Goal: Task Accomplishment & Management: Manage account settings

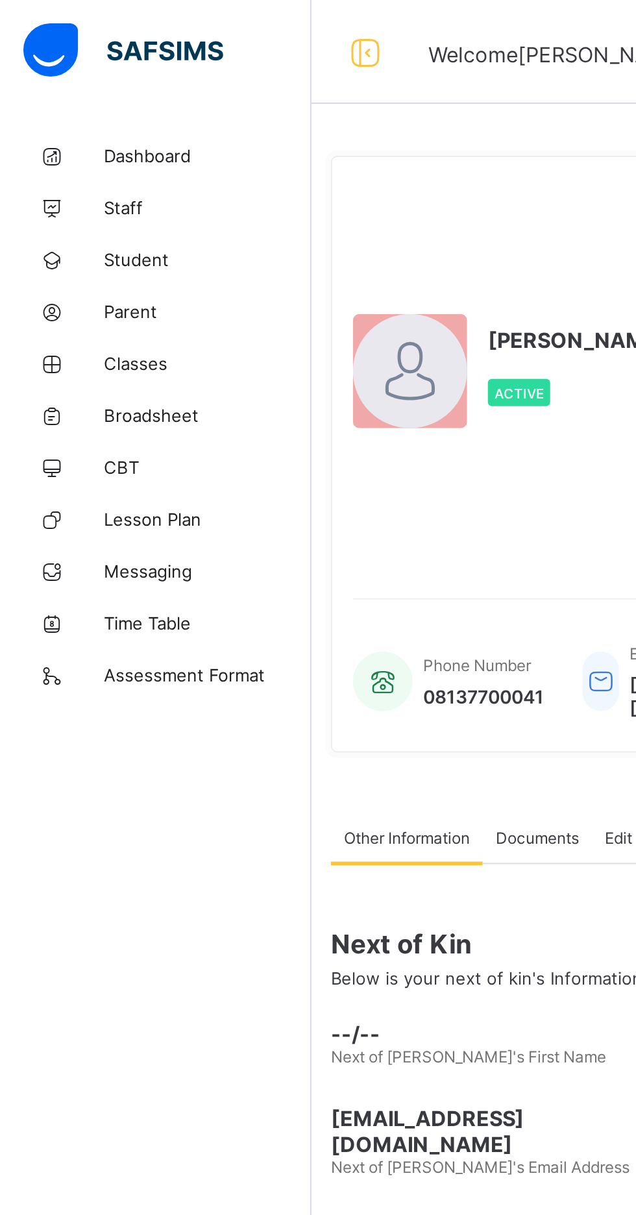
click at [82, 182] on span "Classes" at bounding box center [104, 182] width 104 height 10
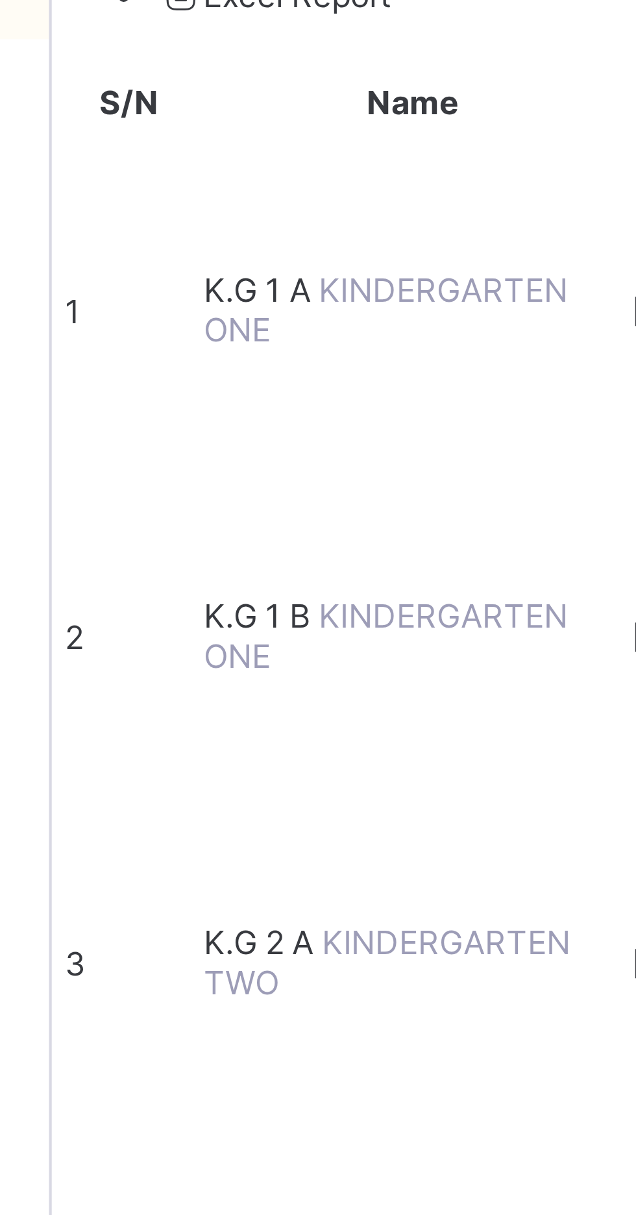
click at [191, 459] on td "4" at bounding box center [174, 498] width 32 height 78
click at [221, 409] on span "K.G 2 A" at bounding box center [207, 414] width 29 height 10
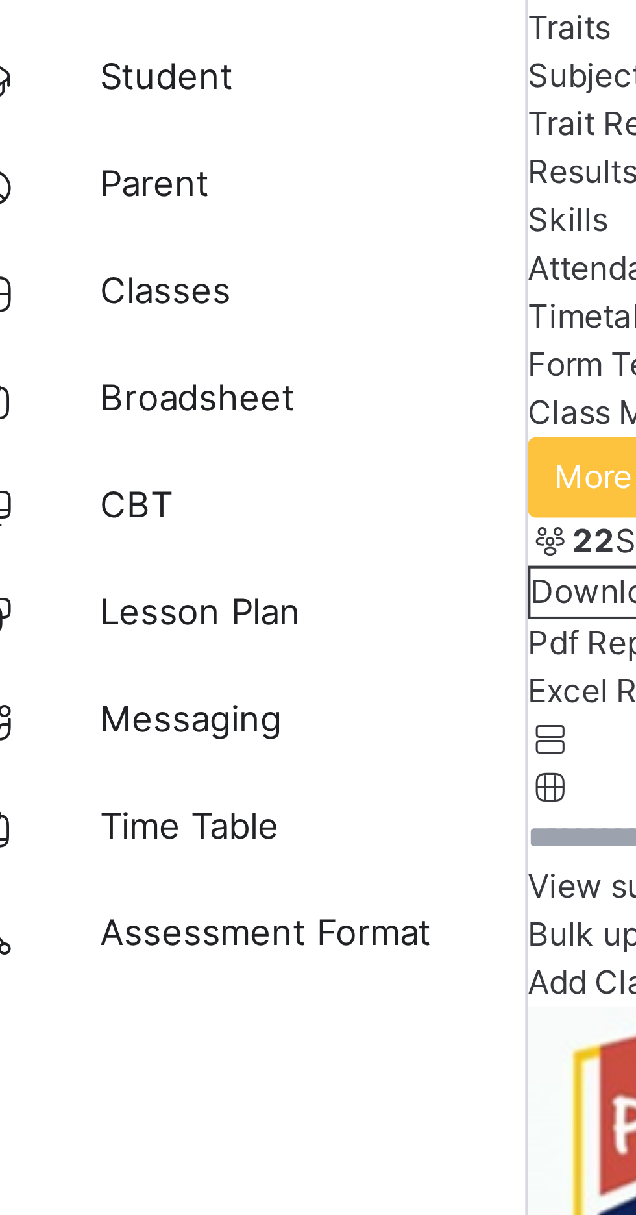
click at [77, 209] on span "Broadsheet" at bounding box center [104, 207] width 104 height 13
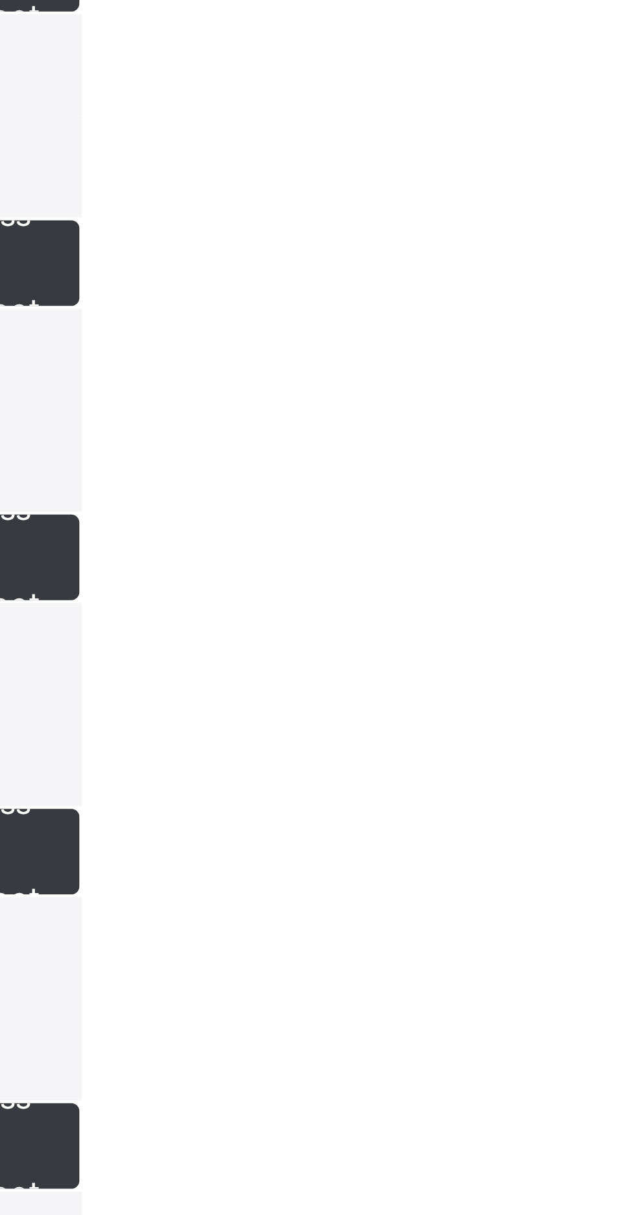
click at [477, 327] on span "View broadsheet" at bounding box center [456, 315] width 41 height 21
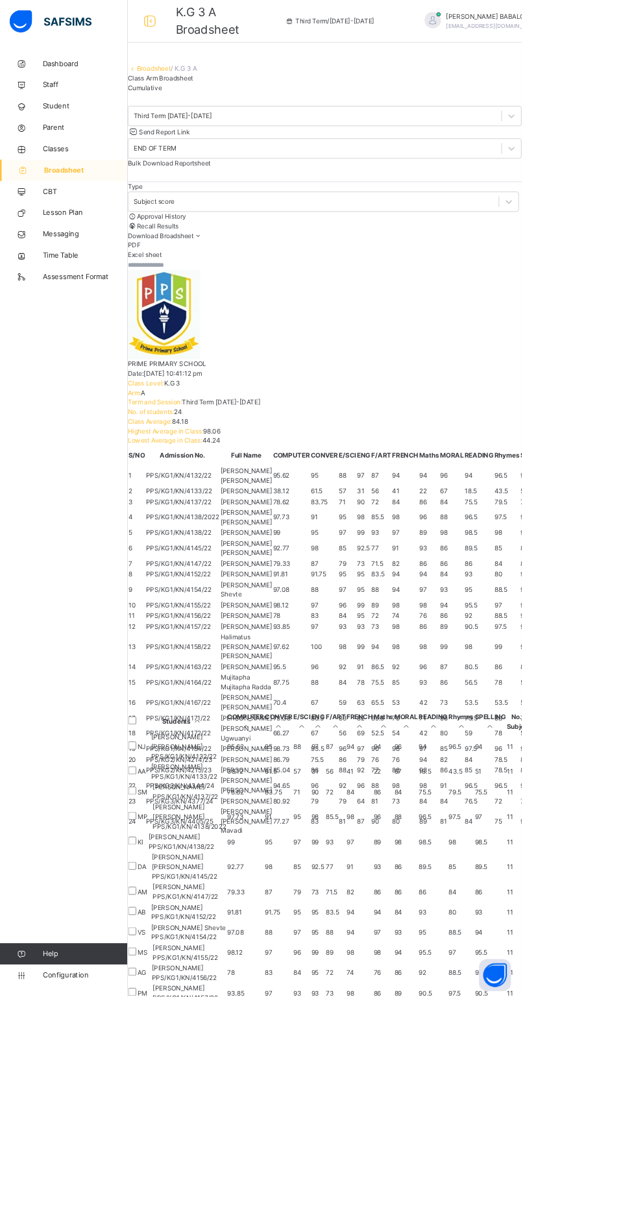
scroll to position [853, 8]
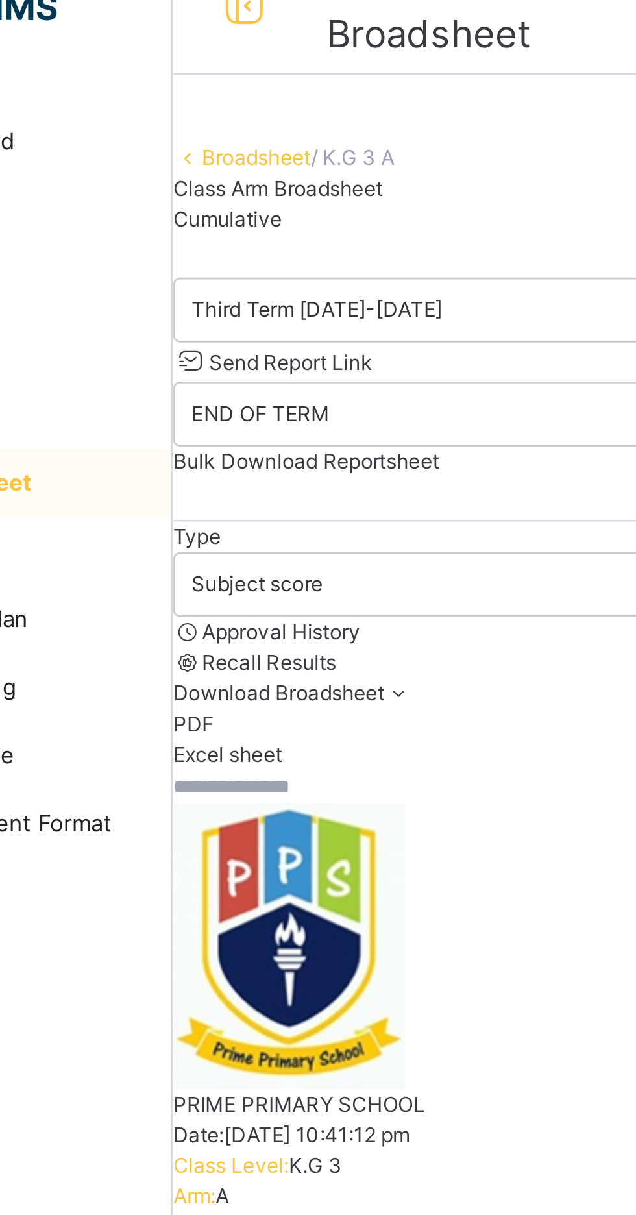
click at [189, 329] on input "text" at bounding box center [195, 323] width 78 height 12
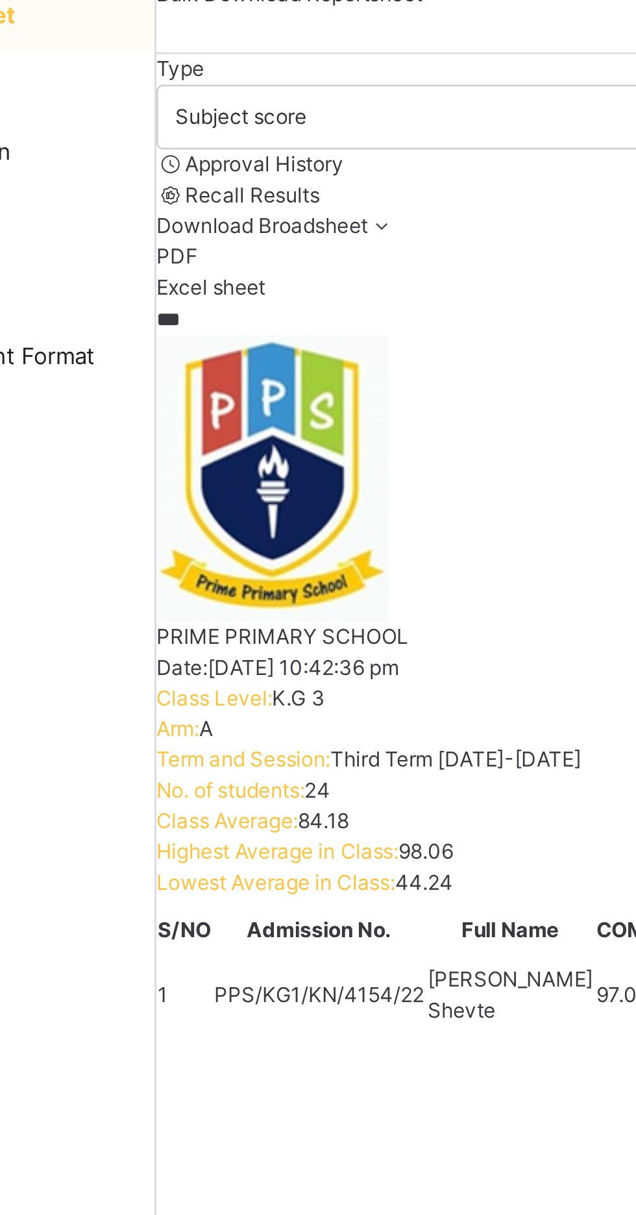
scroll to position [0, 8]
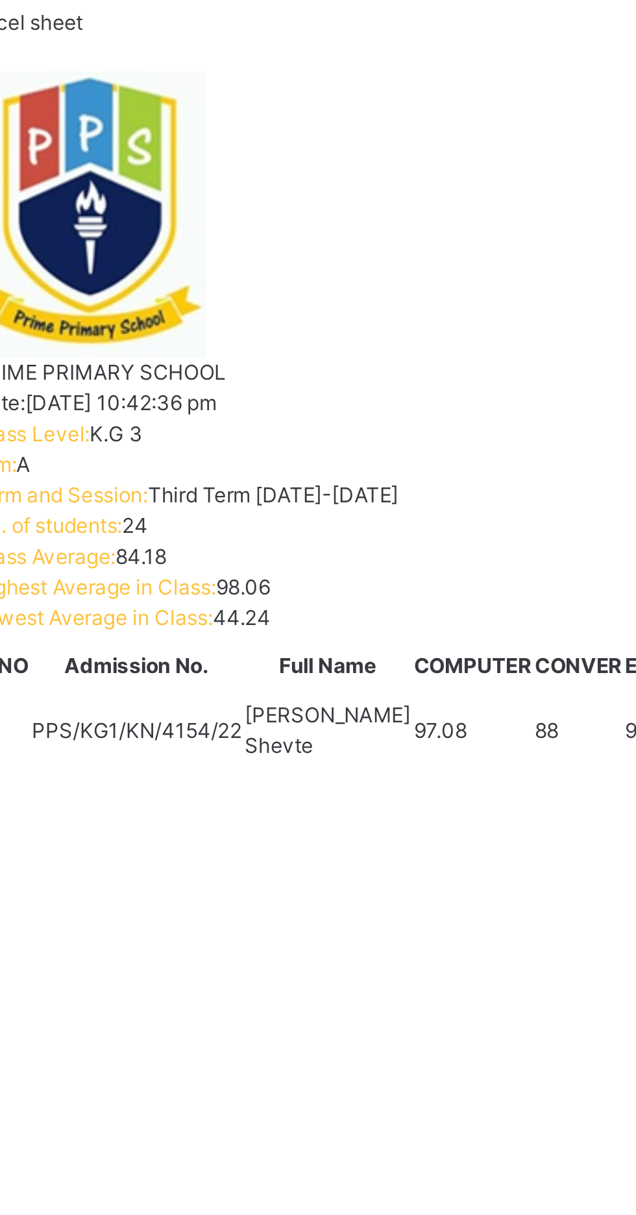
type input "***"
click at [264, 893] on div "Vedshree Sumeet Shevte PPS/KG1/KN/4154/22" at bounding box center [224, 910] width 80 height 35
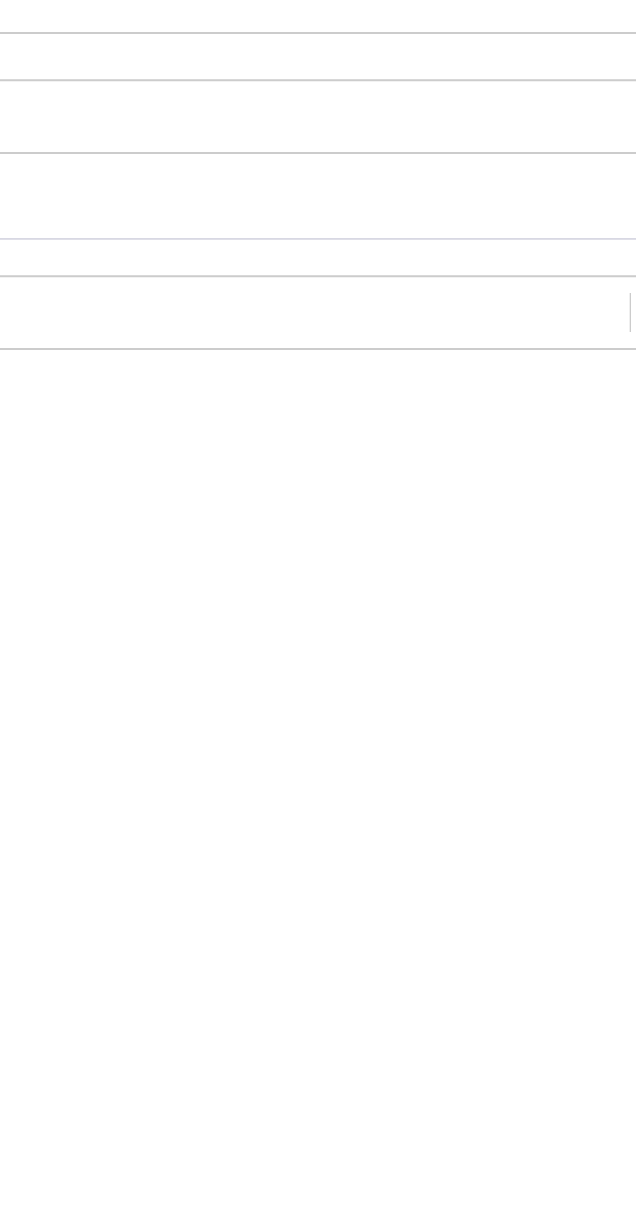
click at [572, 960] on span "View Reportsheet" at bounding box center [604, 965] width 64 height 10
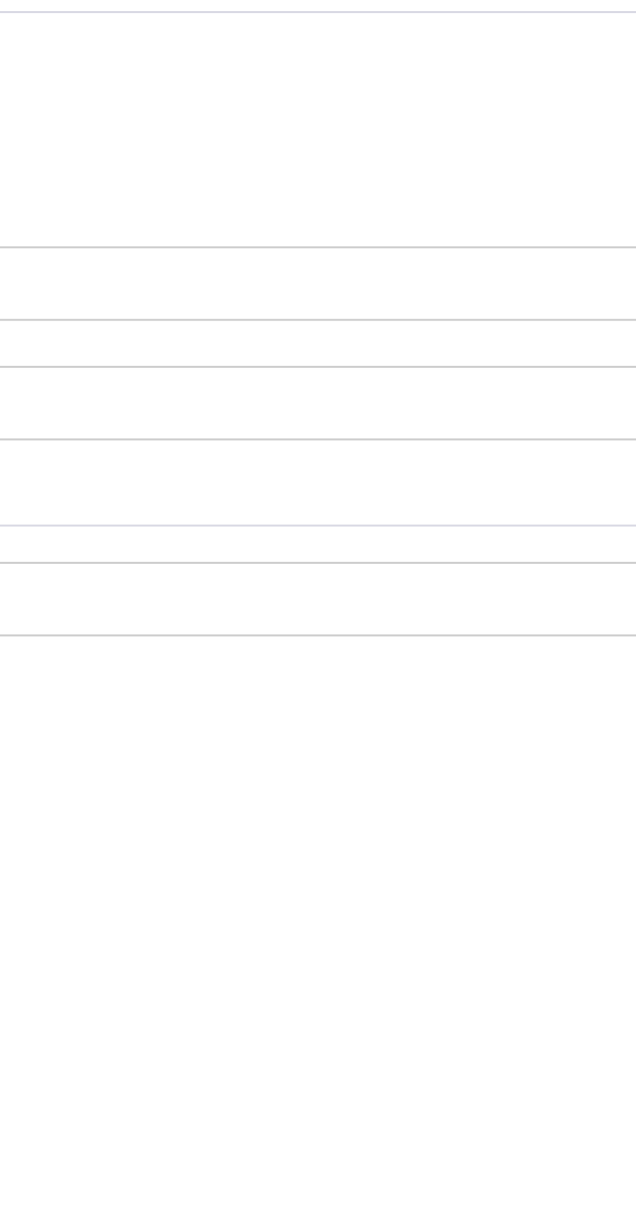
click at [232, 166] on span "Send Report Link" at bounding box center [200, 161] width 62 height 10
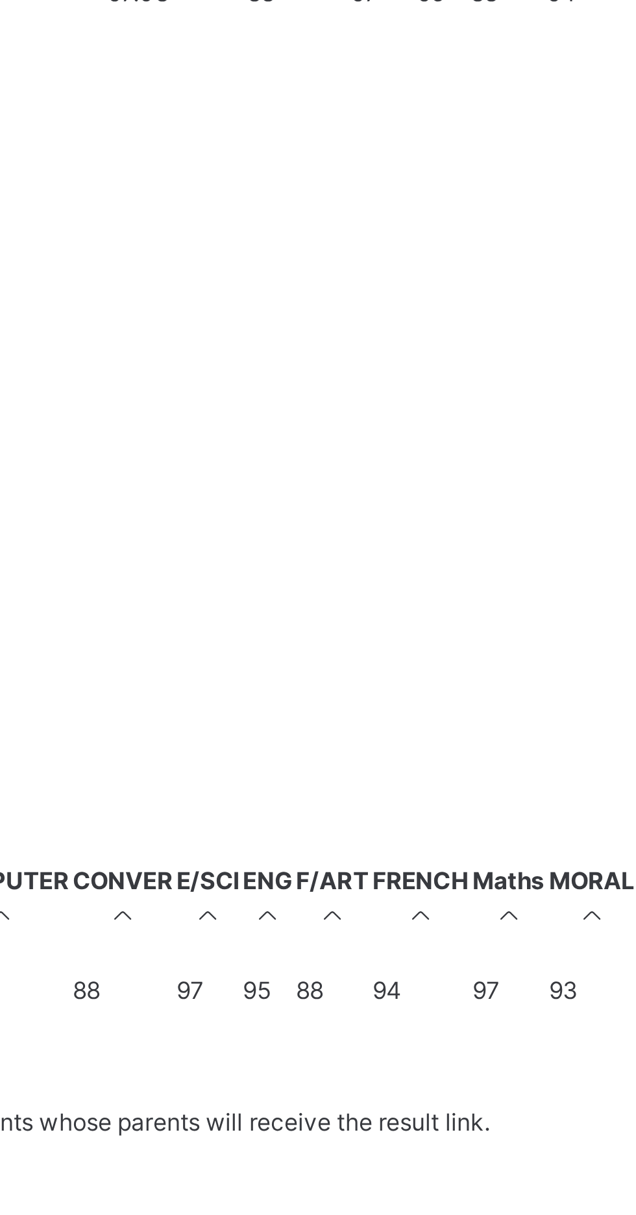
click at [378, 1031] on icon at bounding box center [383, 1036] width 11 height 10
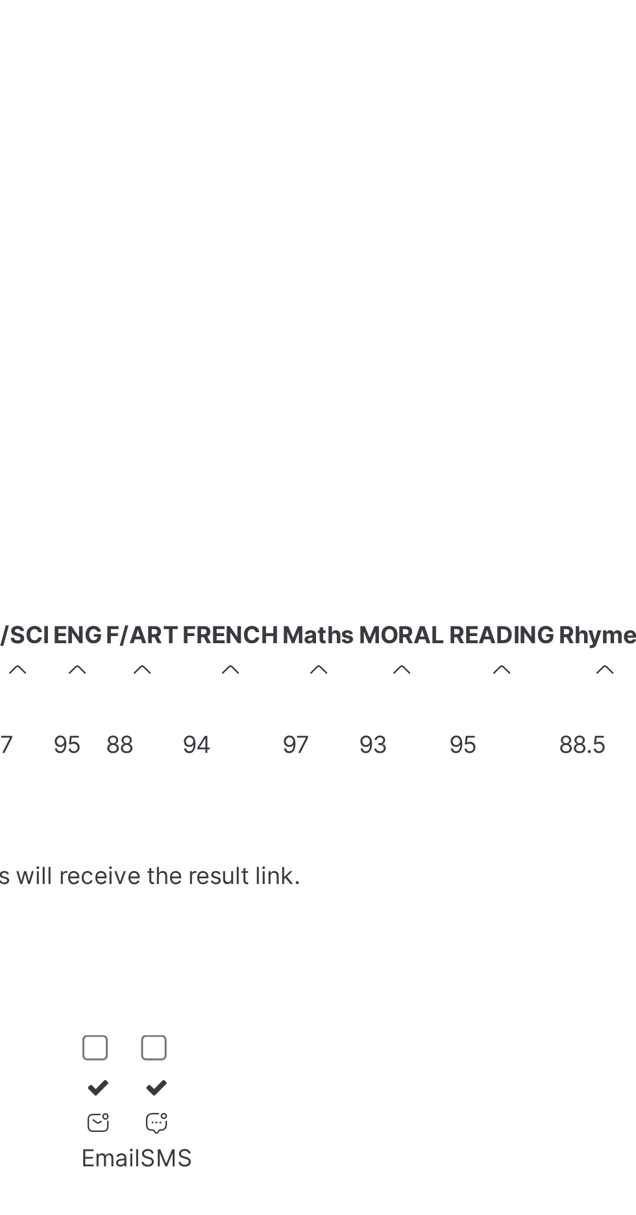
click at [580, 1084] on span "Send link" at bounding box center [597, 1090] width 34 height 12
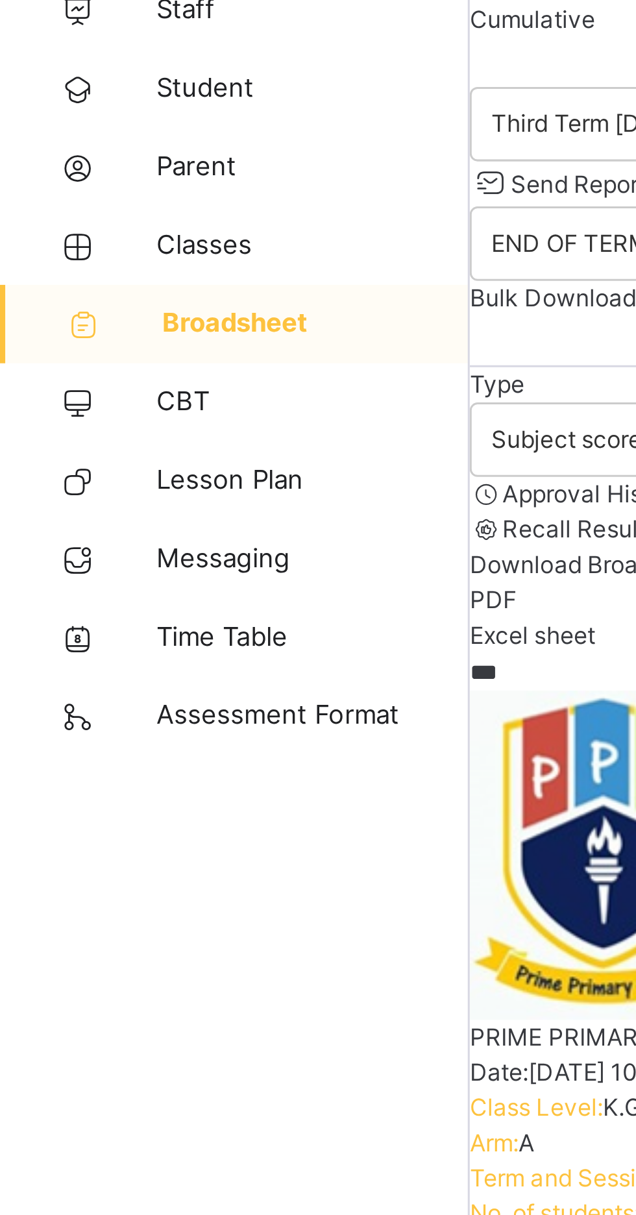
click at [73, 181] on span "Classes" at bounding box center [104, 181] width 104 height 13
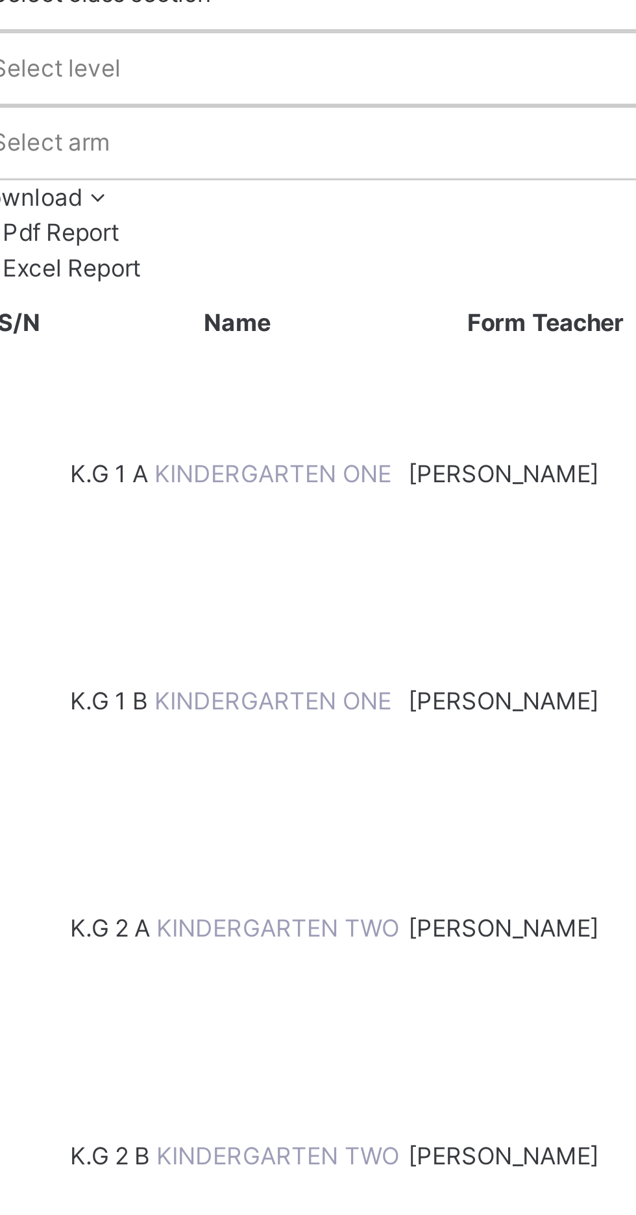
click at [217, 319] on span "K.G 1 B" at bounding box center [203, 324] width 28 height 10
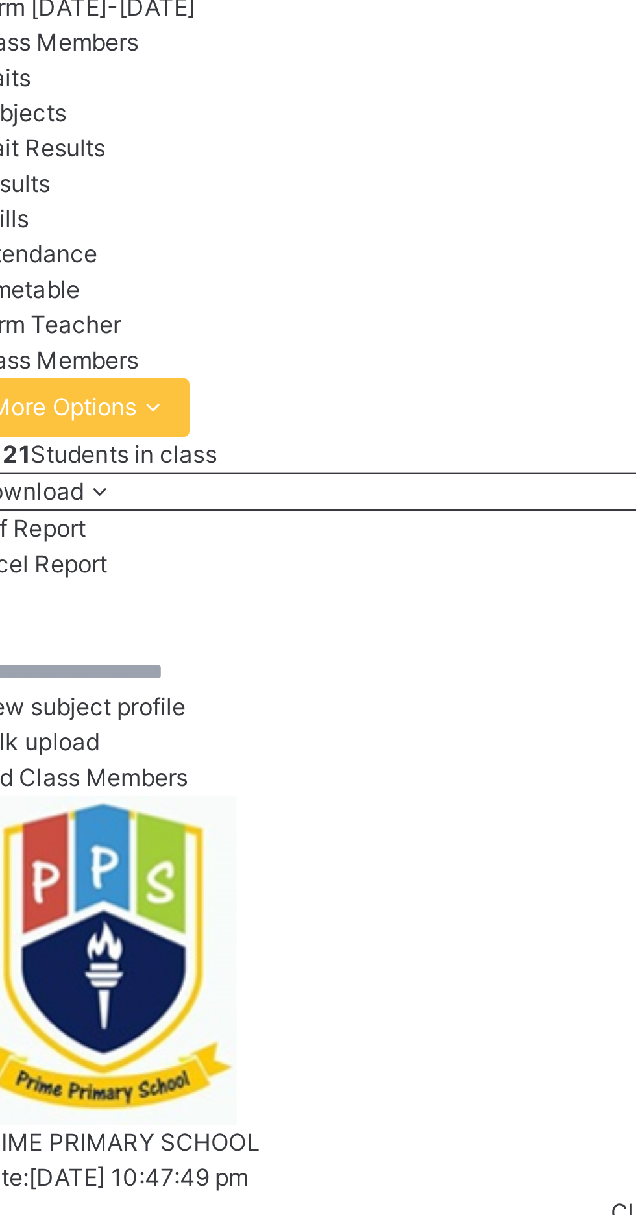
click at [209, 320] on input "text" at bounding box center [195, 314] width 78 height 12
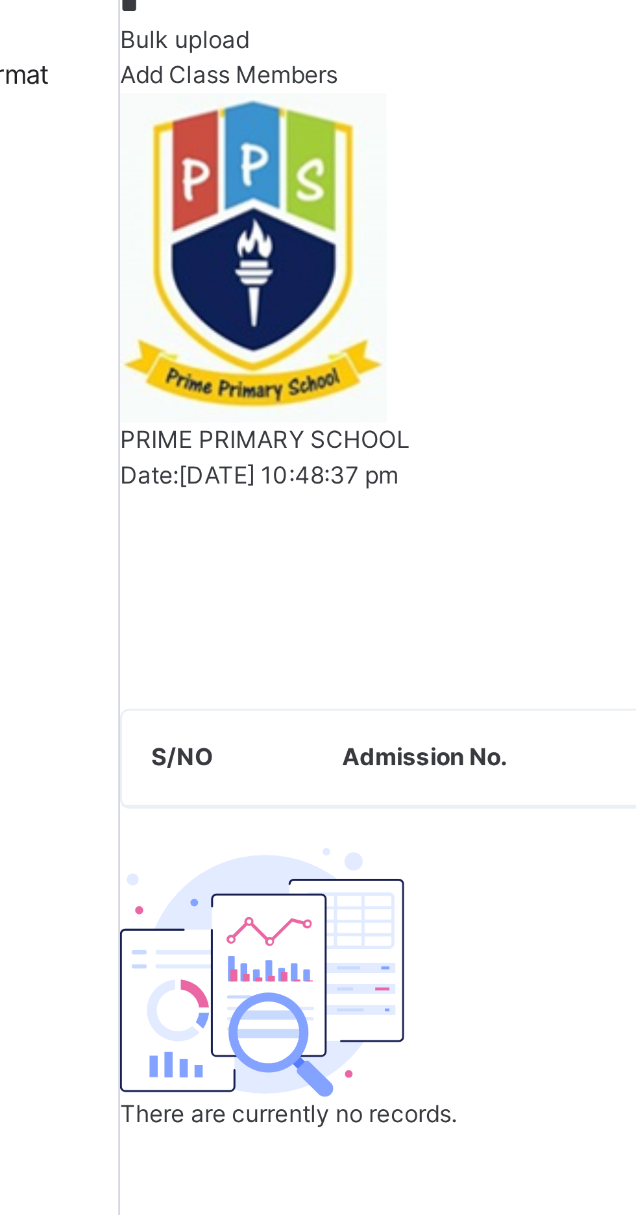
type input "*"
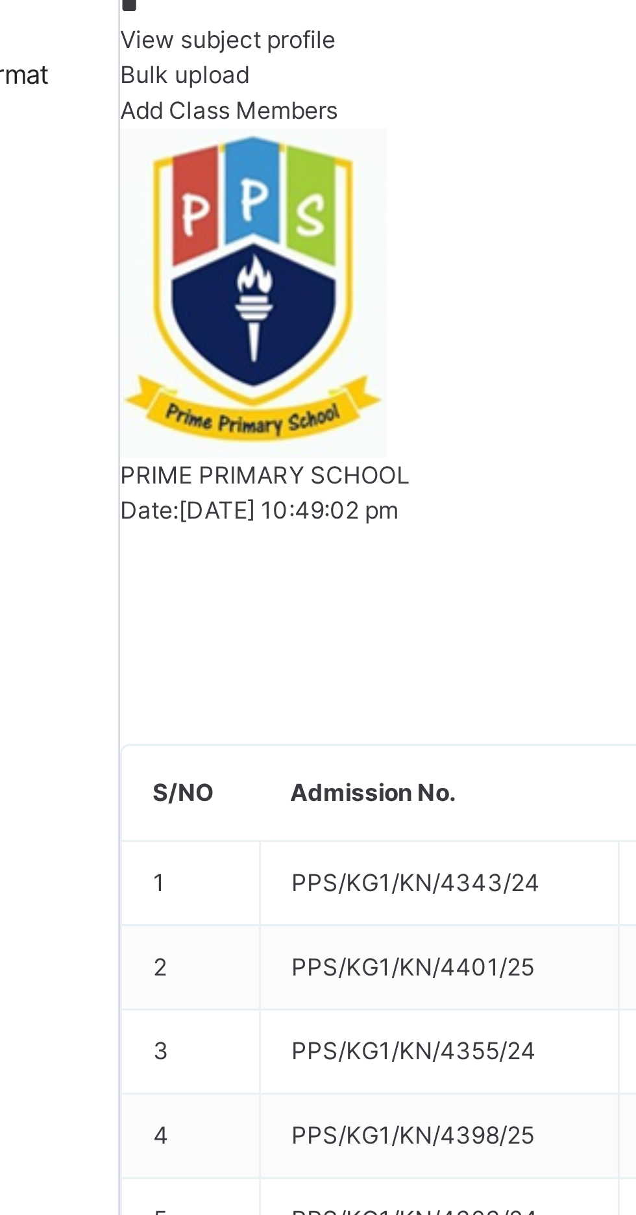
type input "*"
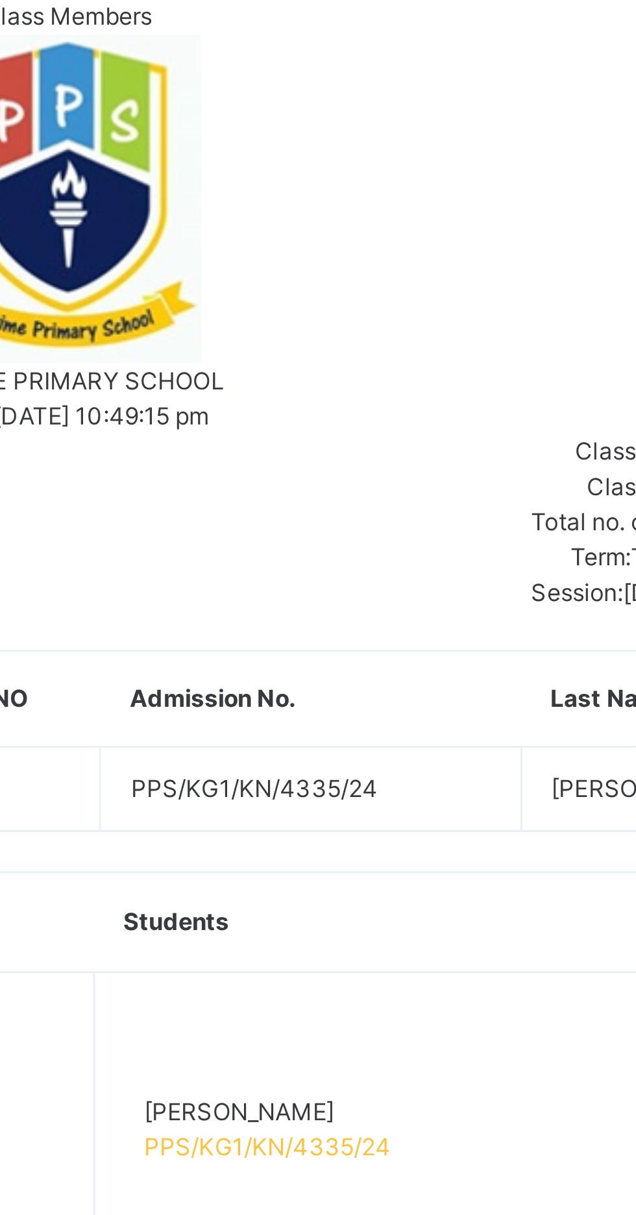
type input "****"
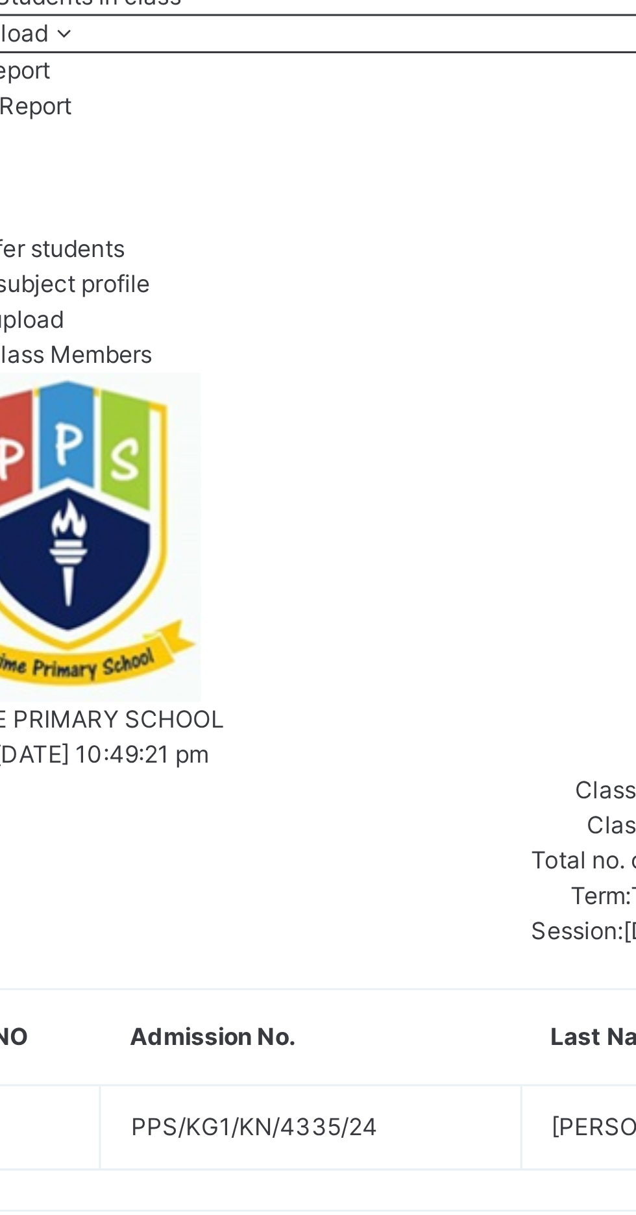
click at [283, 718] on span "[PERSON_NAME]" at bounding box center [266, 724] width 82 height 12
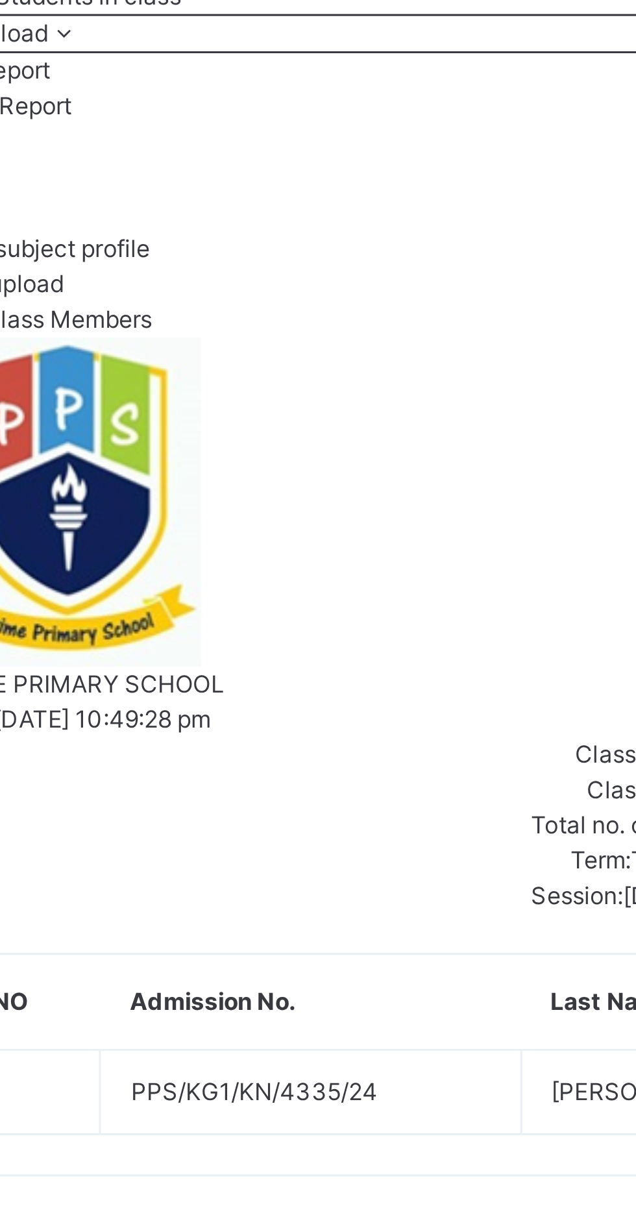
click at [286, 706] on span "[PERSON_NAME]" at bounding box center [266, 712] width 82 height 12
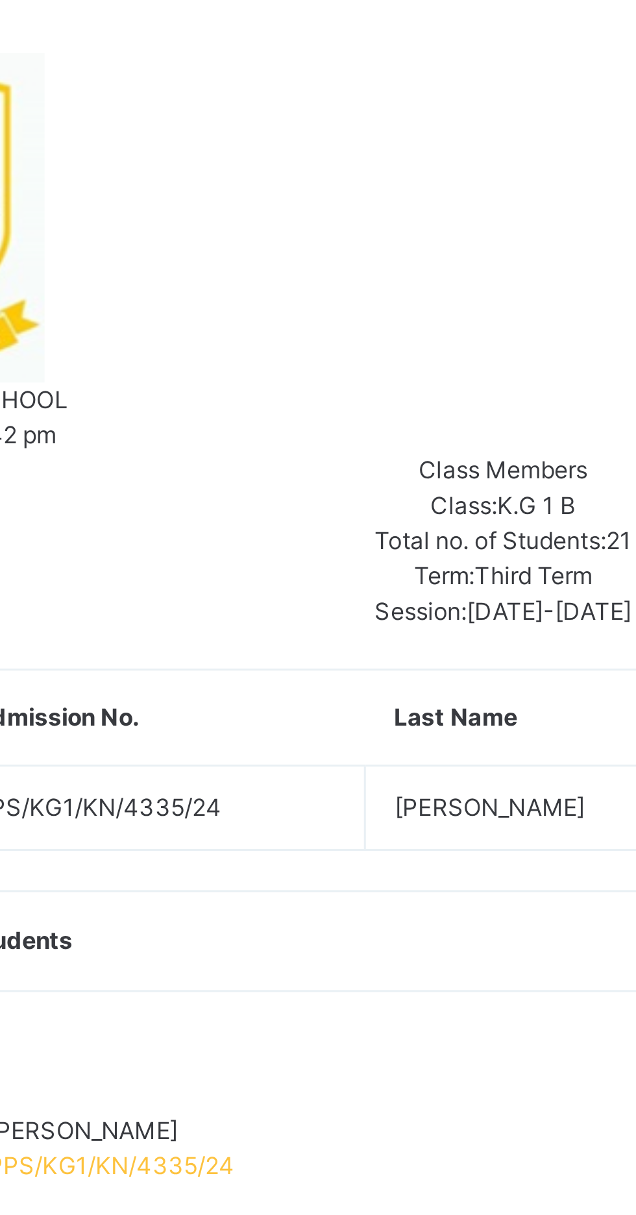
click at [307, 719] on span "PPS/KG1/KN/4335/24" at bounding box center [266, 724] width 82 height 10
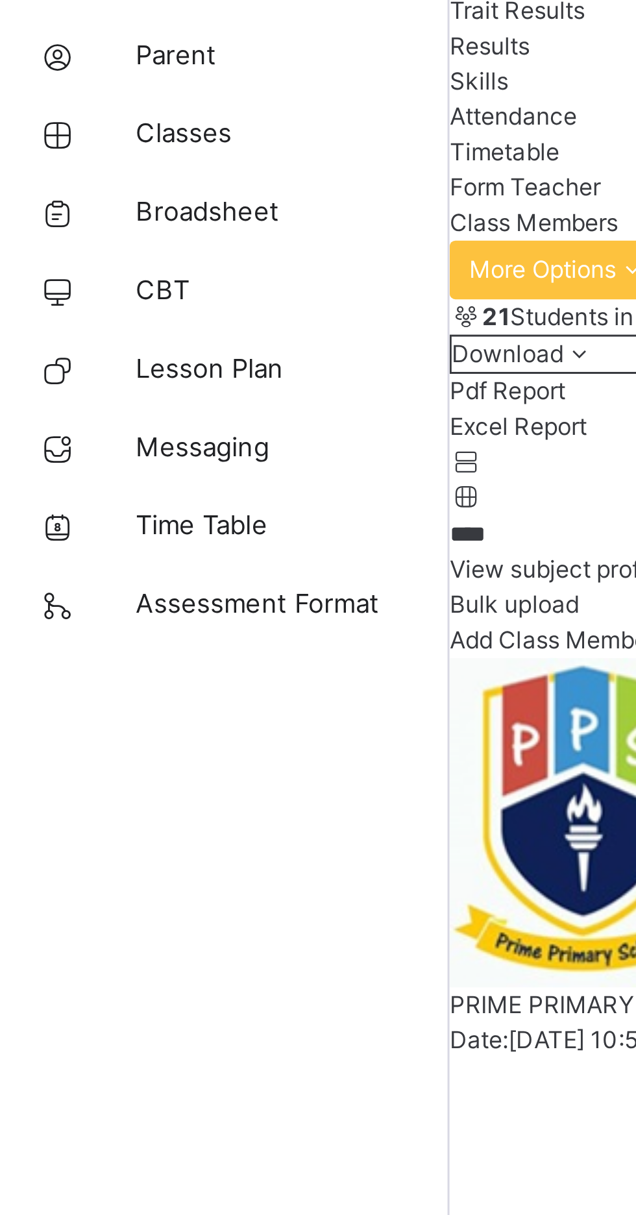
click at [78, 207] on span "Broadsheet" at bounding box center [104, 207] width 104 height 13
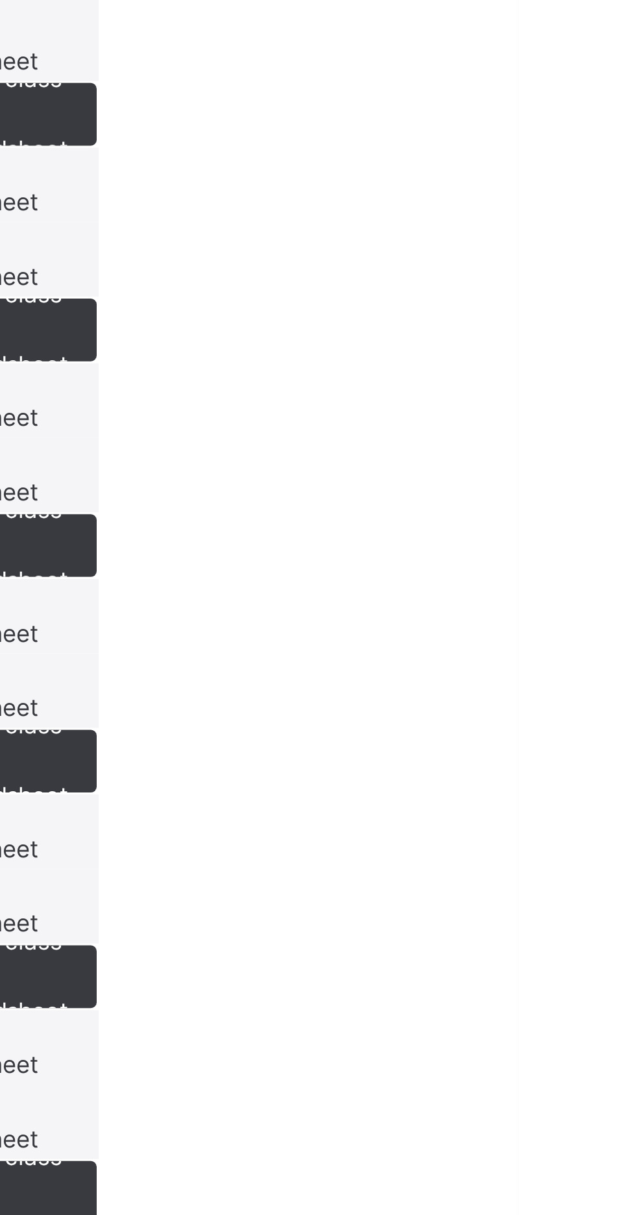
click at [477, 184] on span "View broadsheet" at bounding box center [456, 172] width 41 height 21
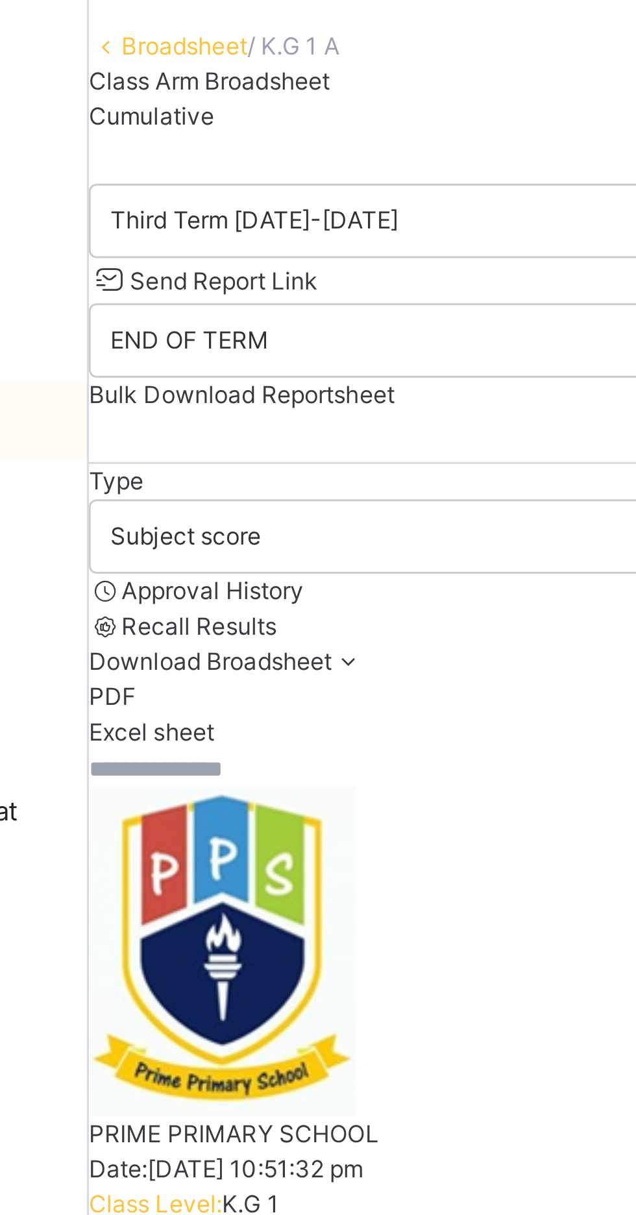
click at [185, 329] on input "text" at bounding box center [195, 323] width 78 height 12
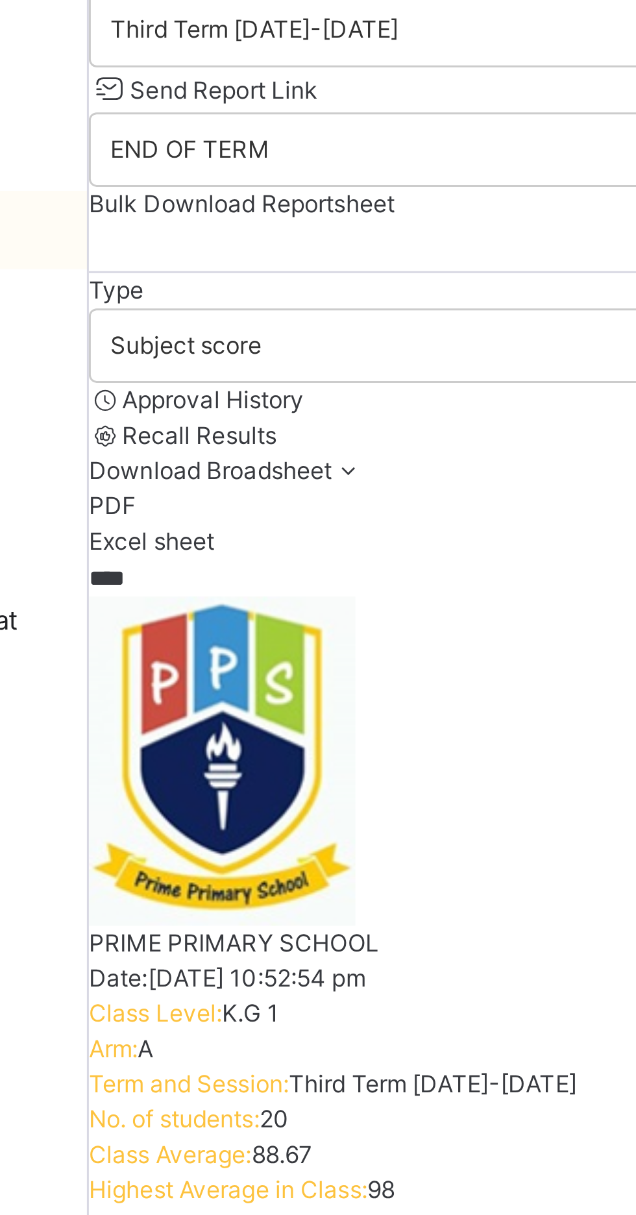
click at [206, 329] on input "****" at bounding box center [195, 323] width 78 height 12
type input "*"
type input "******"
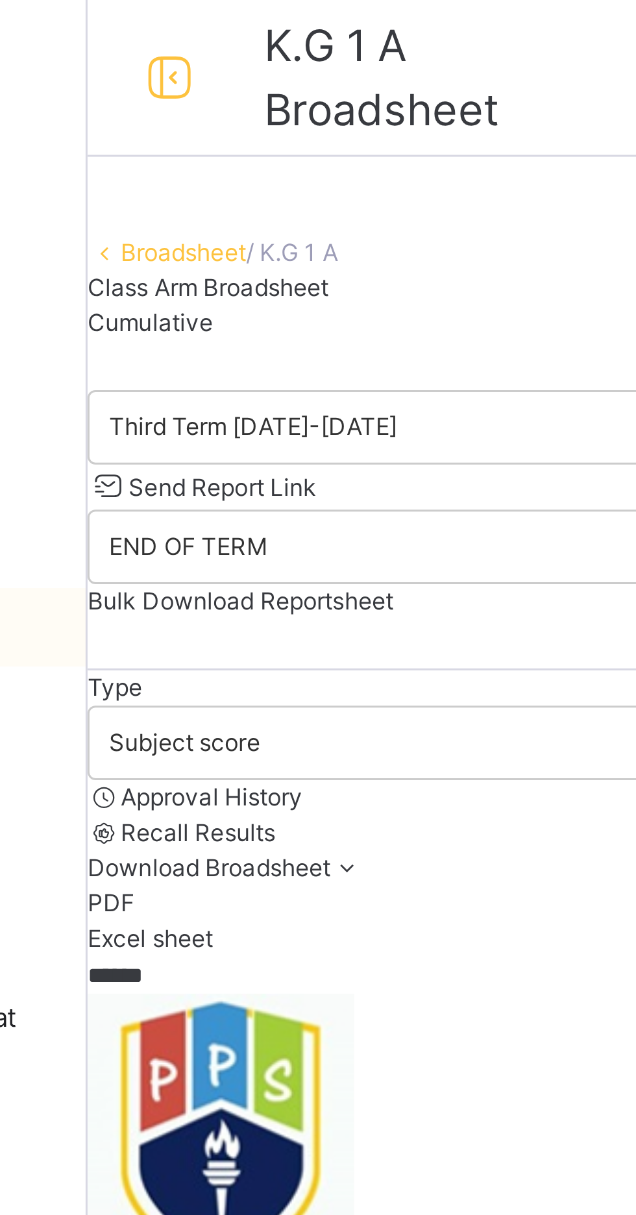
click at [193, 88] on link "Broadsheet" at bounding box center [188, 84] width 42 height 10
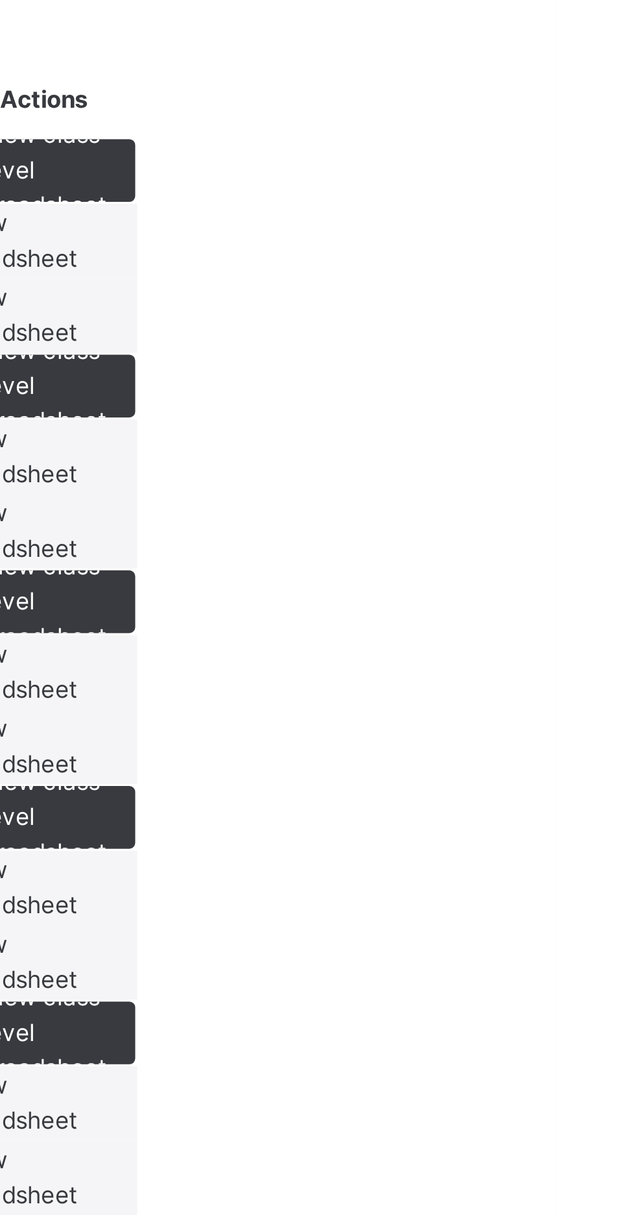
click at [477, 184] on span "View broadsheet" at bounding box center [456, 172] width 41 height 21
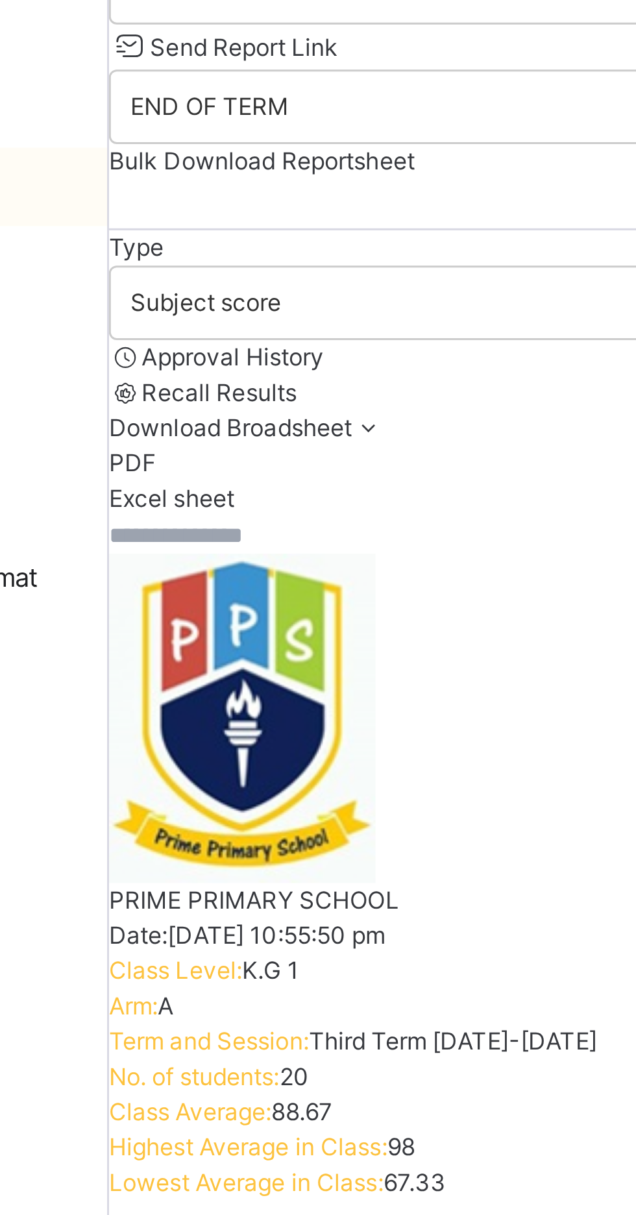
click at [192, 329] on input "text" at bounding box center [195, 323] width 78 height 12
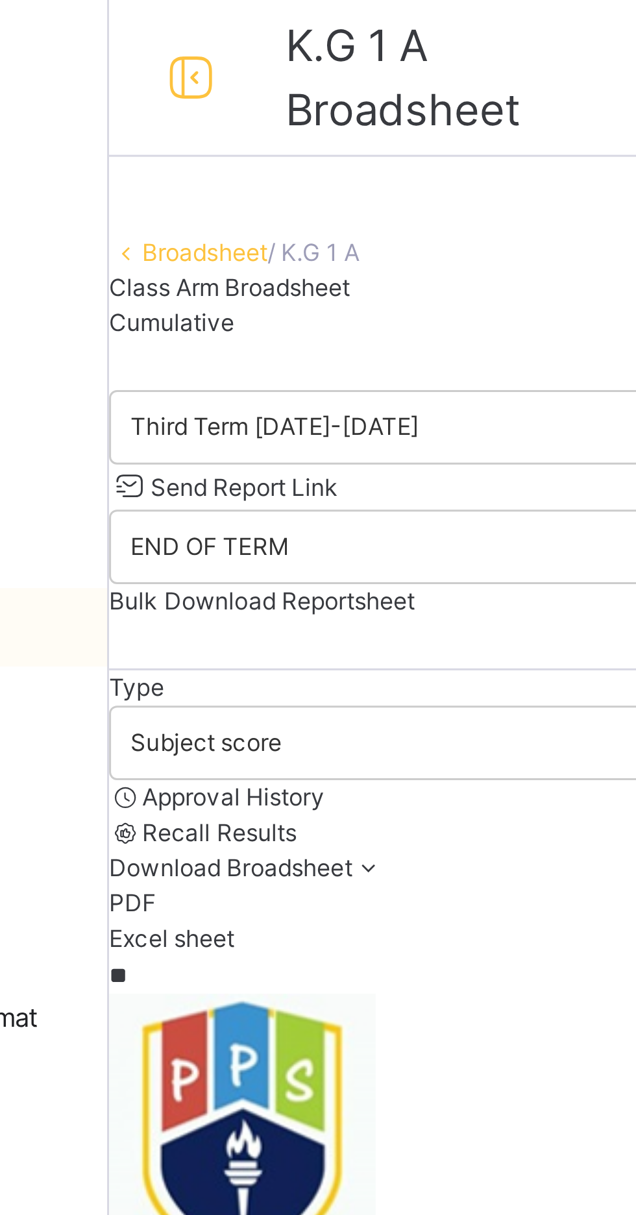
type input "*"
click at [195, 88] on link "Broadsheet" at bounding box center [188, 84] width 42 height 10
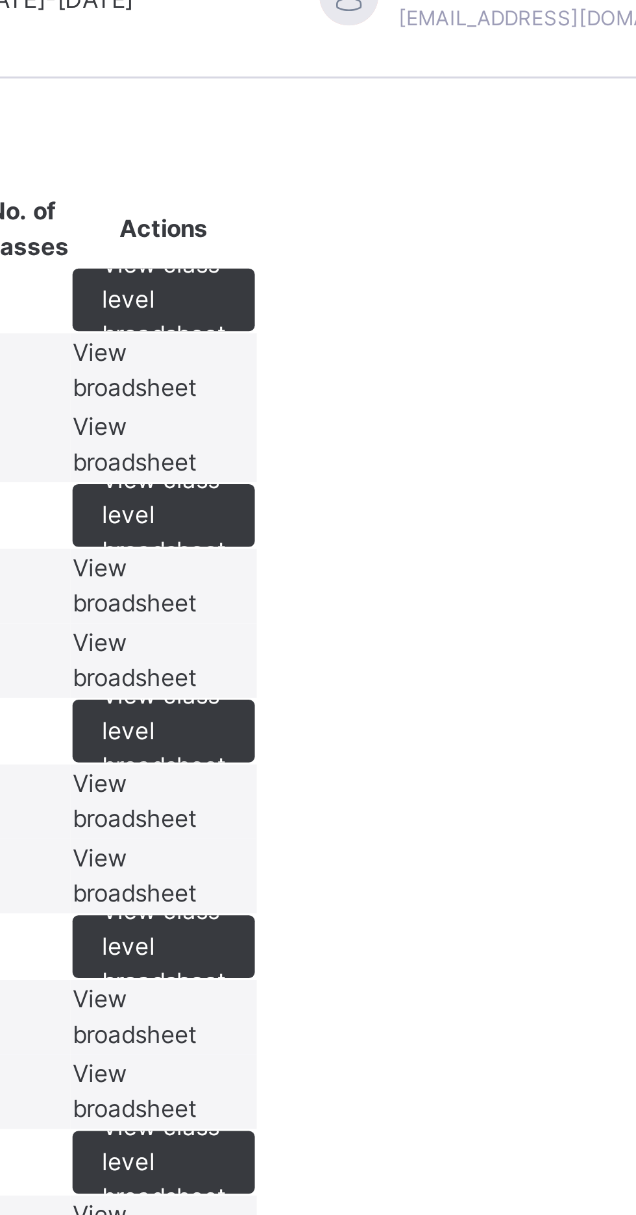
click at [497, 160] on div "View broadsheet" at bounding box center [466, 148] width 60 height 23
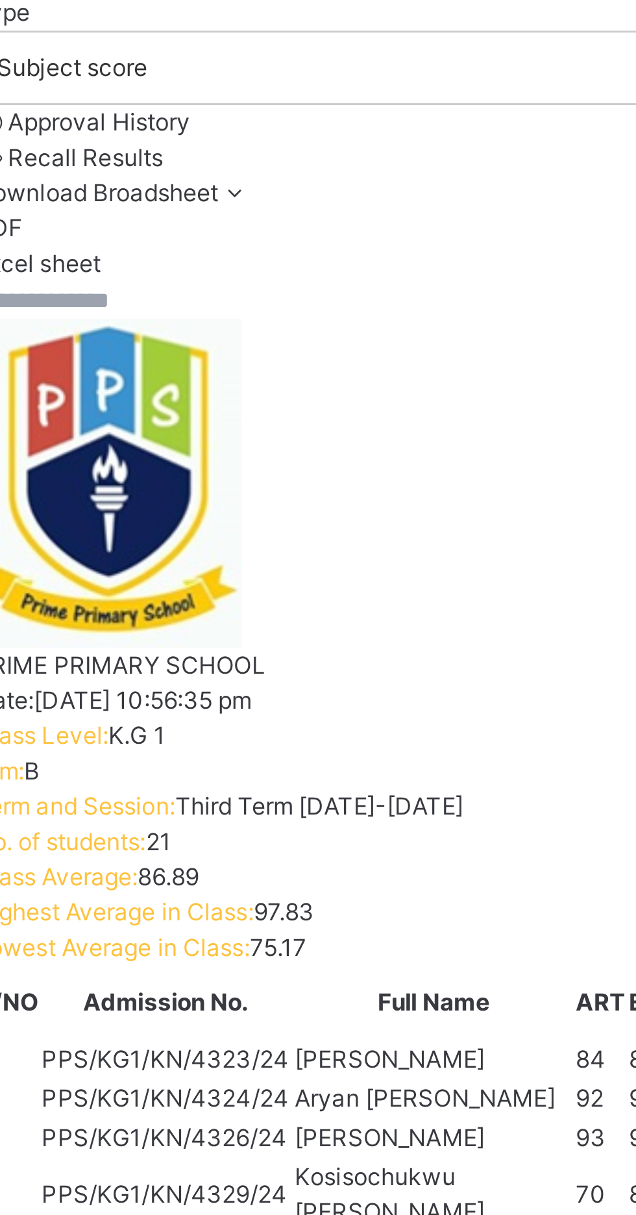
click at [208, 329] on input "text" at bounding box center [195, 323] width 78 height 12
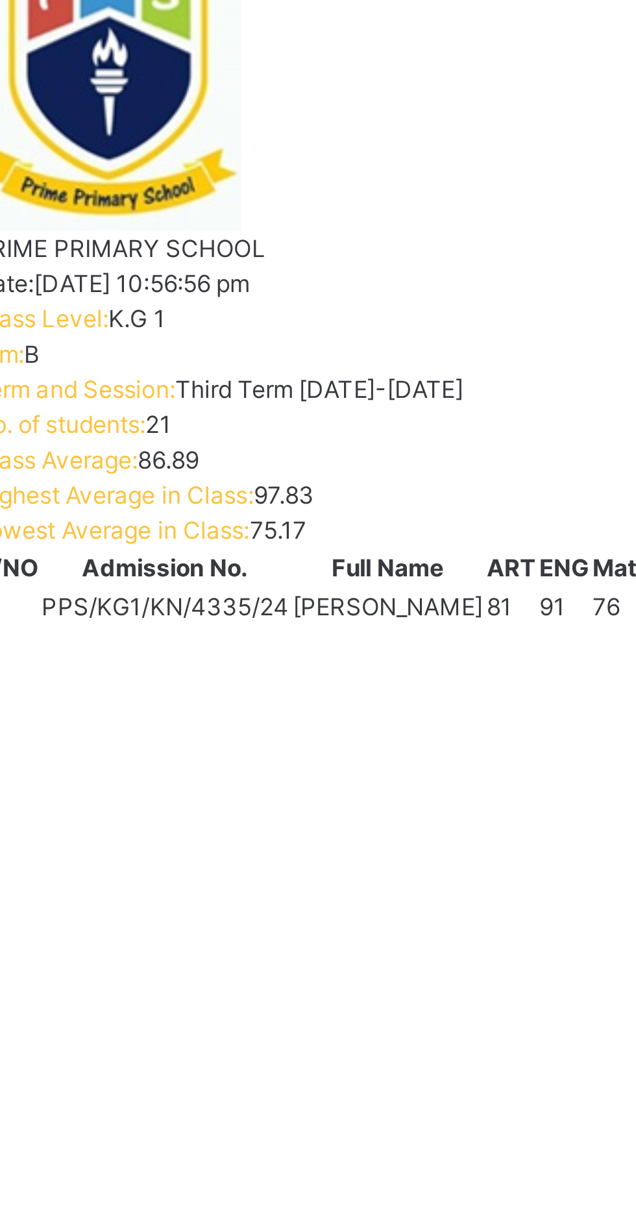
type input "******"
click at [266, 893] on div "Lavish Khanchi PPS/KG1/KN/4335/24" at bounding box center [225, 904] width 82 height 23
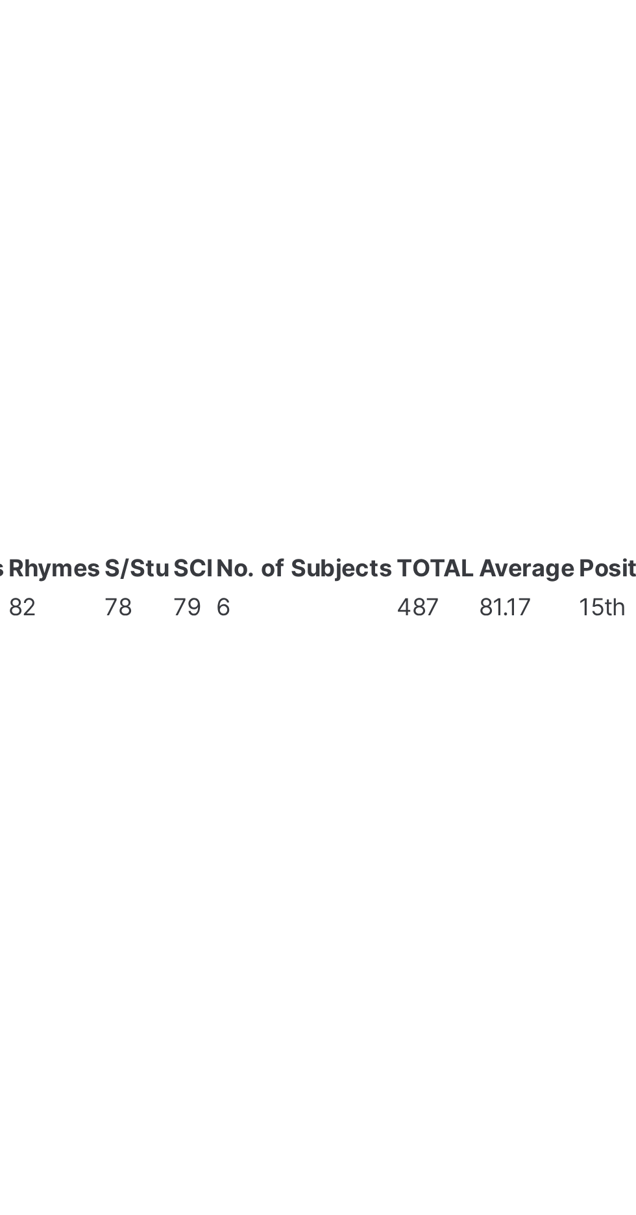
click at [572, 948] on span "View Reportsheet" at bounding box center [604, 953] width 64 height 10
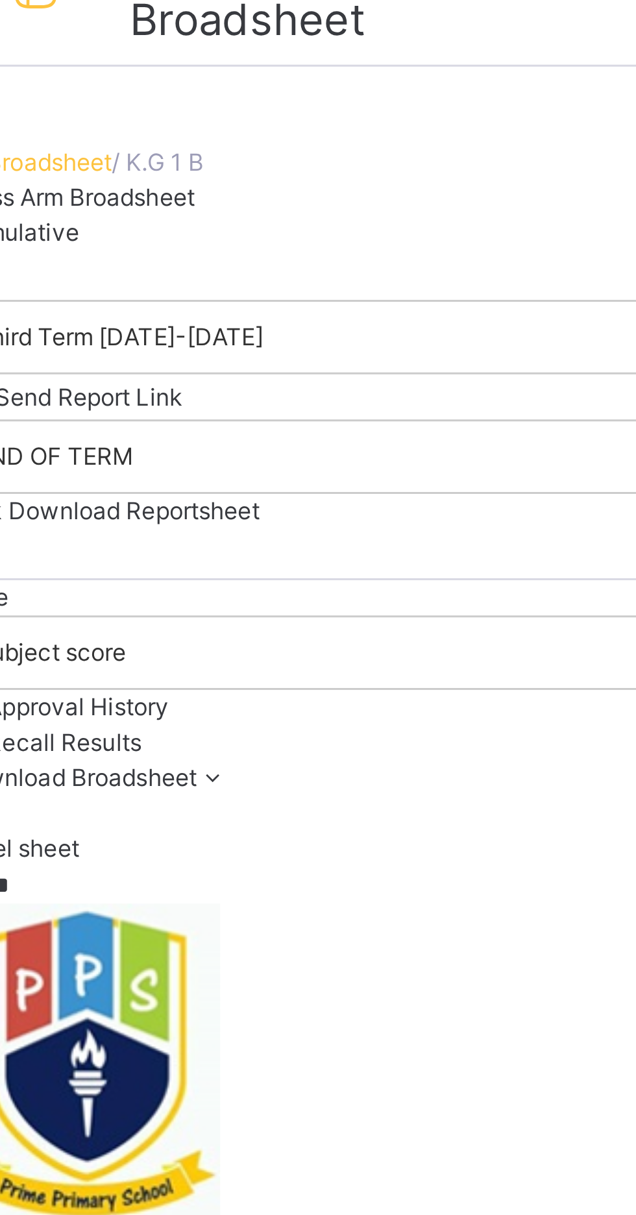
click at [323, 258] on div "Type Subject score Approval History Recall Results Download Broadsheet PDF Exce…" at bounding box center [396, 269] width 480 height 95
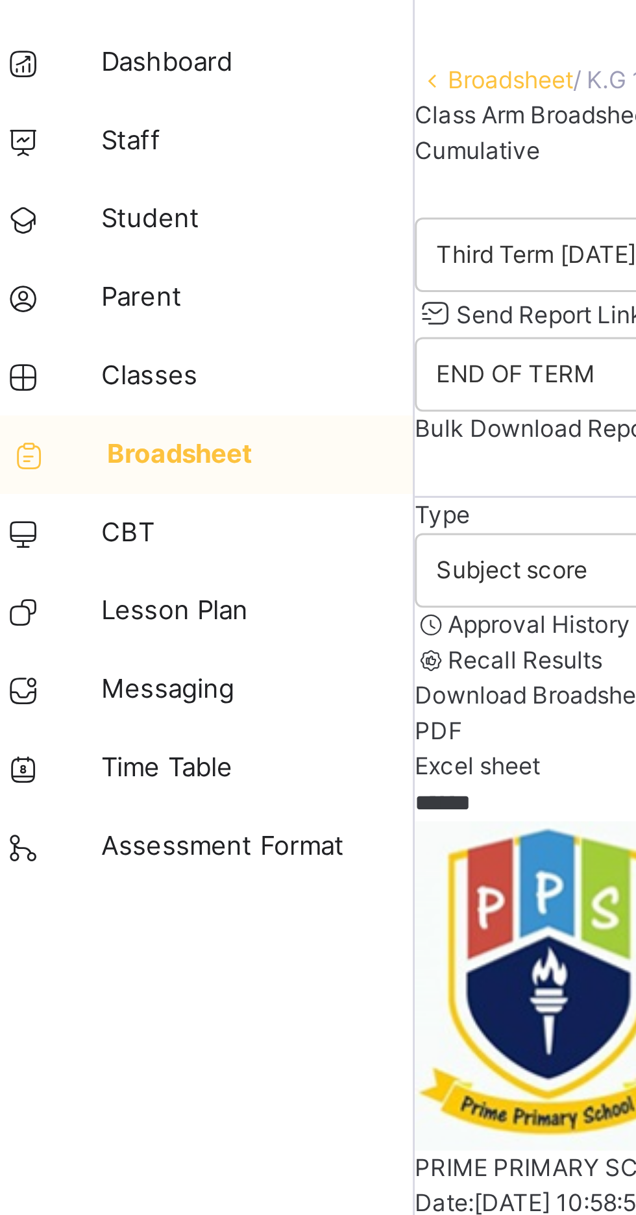
click at [59, 266] on link "Lesson Plan" at bounding box center [78, 260] width 156 height 26
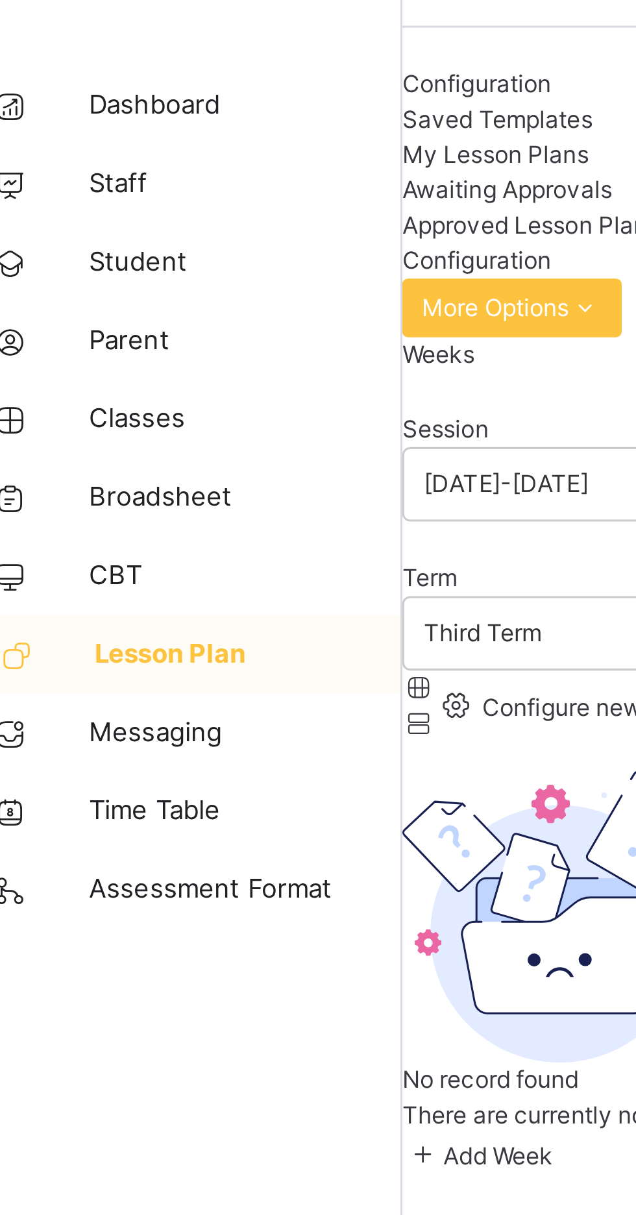
click at [66, 184] on span "Classes" at bounding box center [104, 181] width 104 height 13
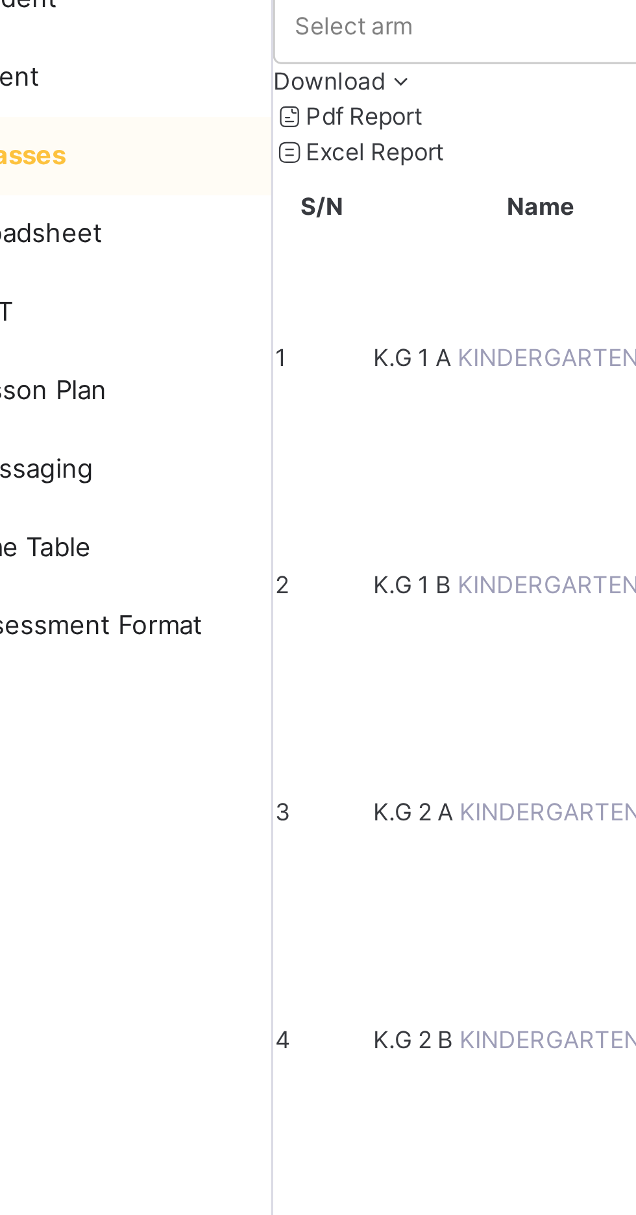
click at [217, 394] on span "K.G 2 A" at bounding box center [203, 399] width 29 height 10
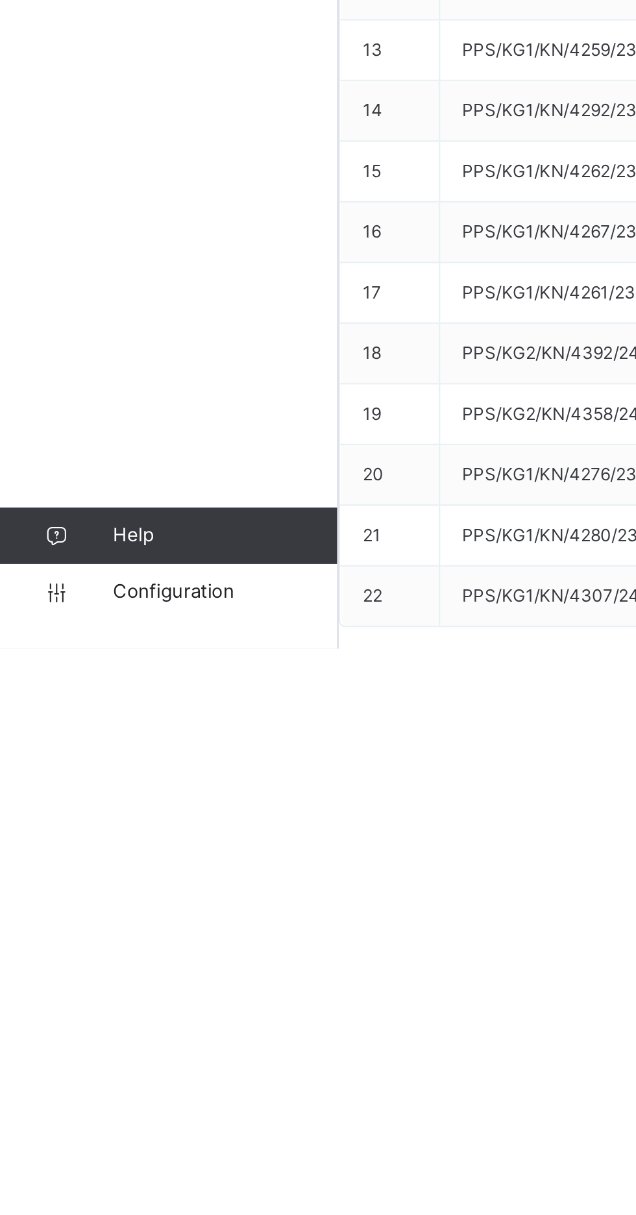
click at [77, 1196] on span "Configuration" at bounding box center [103, 1189] width 103 height 13
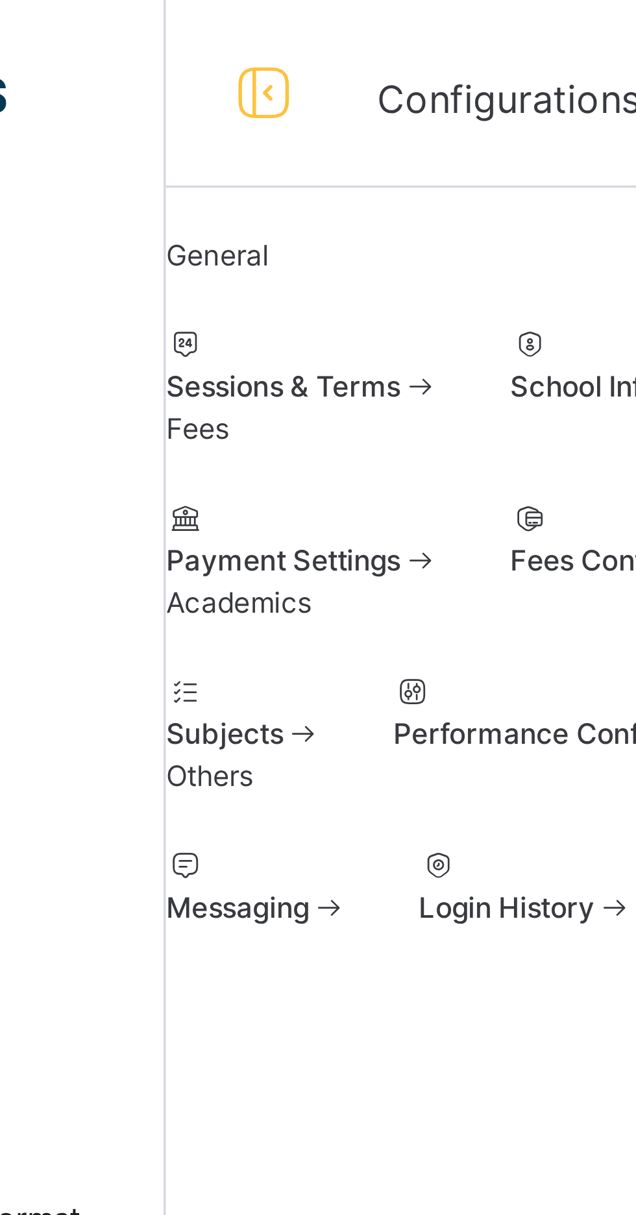
click at [221, 112] on span "Sessions & Terms" at bounding box center [188, 107] width 65 height 10
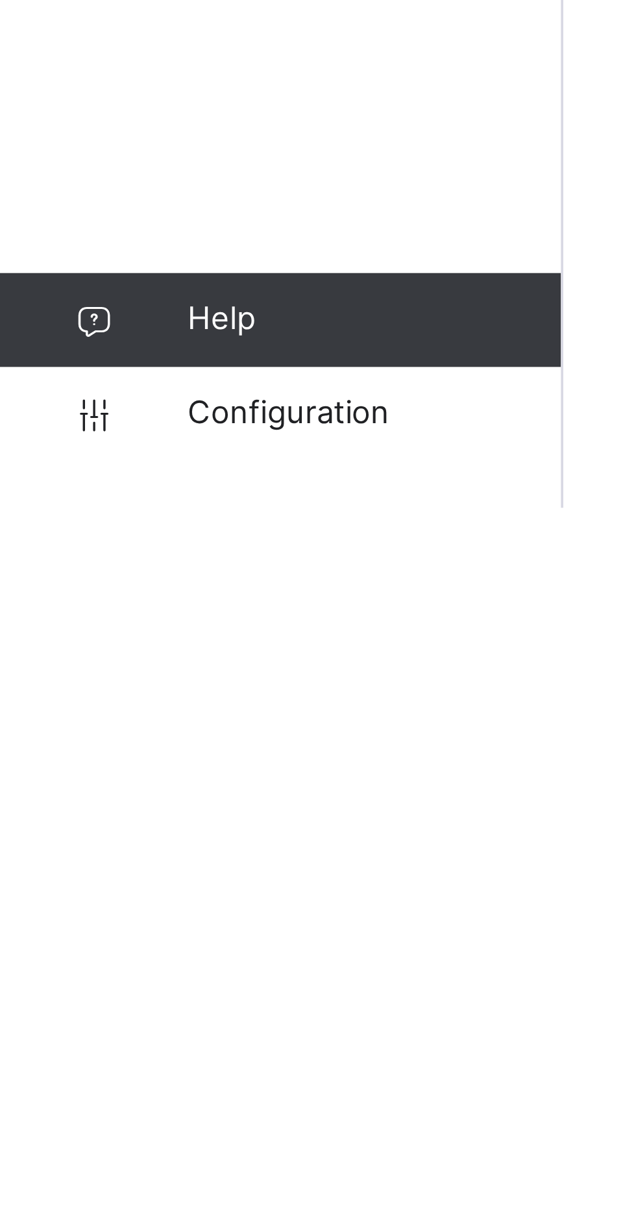
click at [101, 1196] on span "Configuration" at bounding box center [103, 1189] width 103 height 13
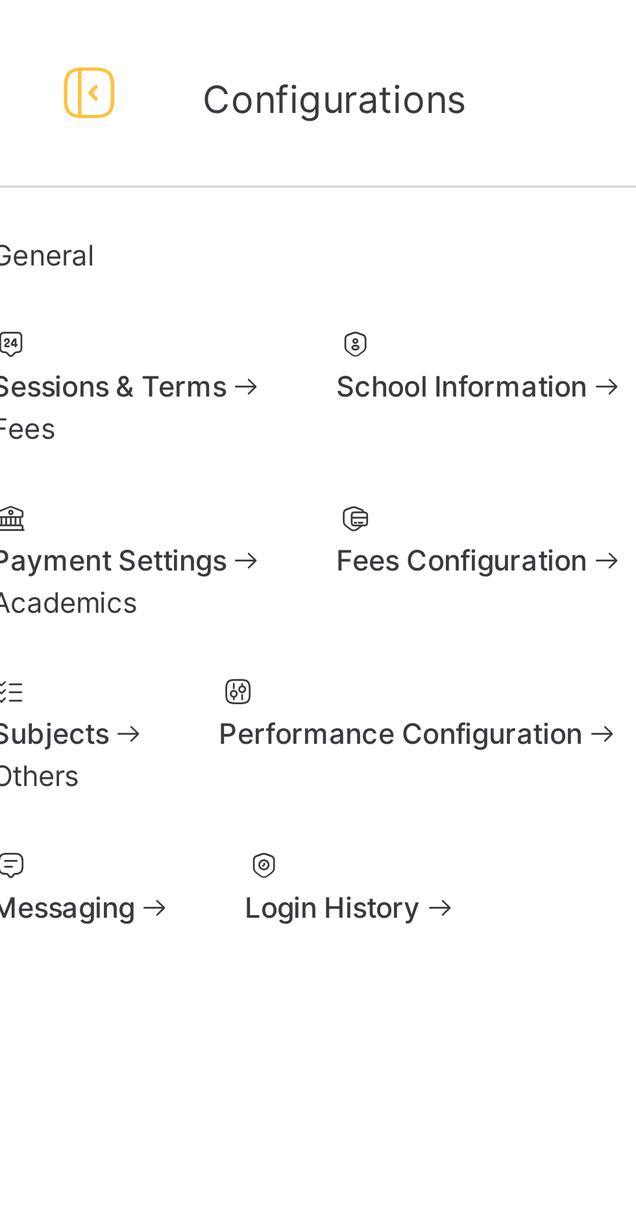
click at [232, 113] on div "Sessions & Terms" at bounding box center [194, 107] width 76 height 12
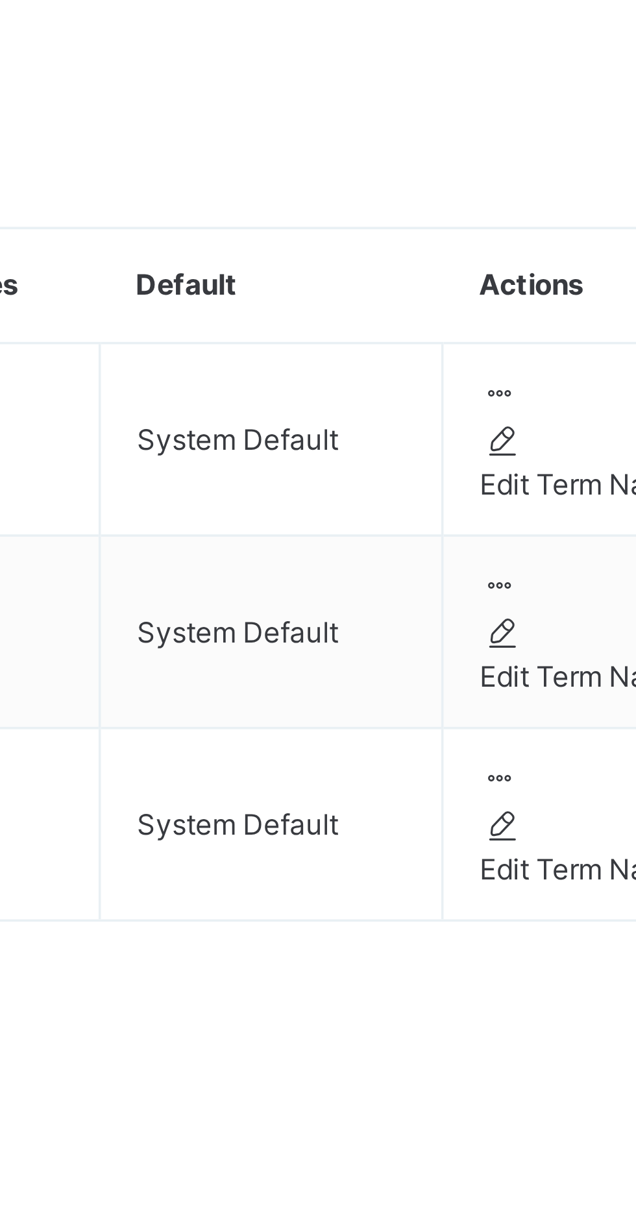
click at [354, 310] on span "Set As Current" at bounding box center [328, 306] width 53 height 10
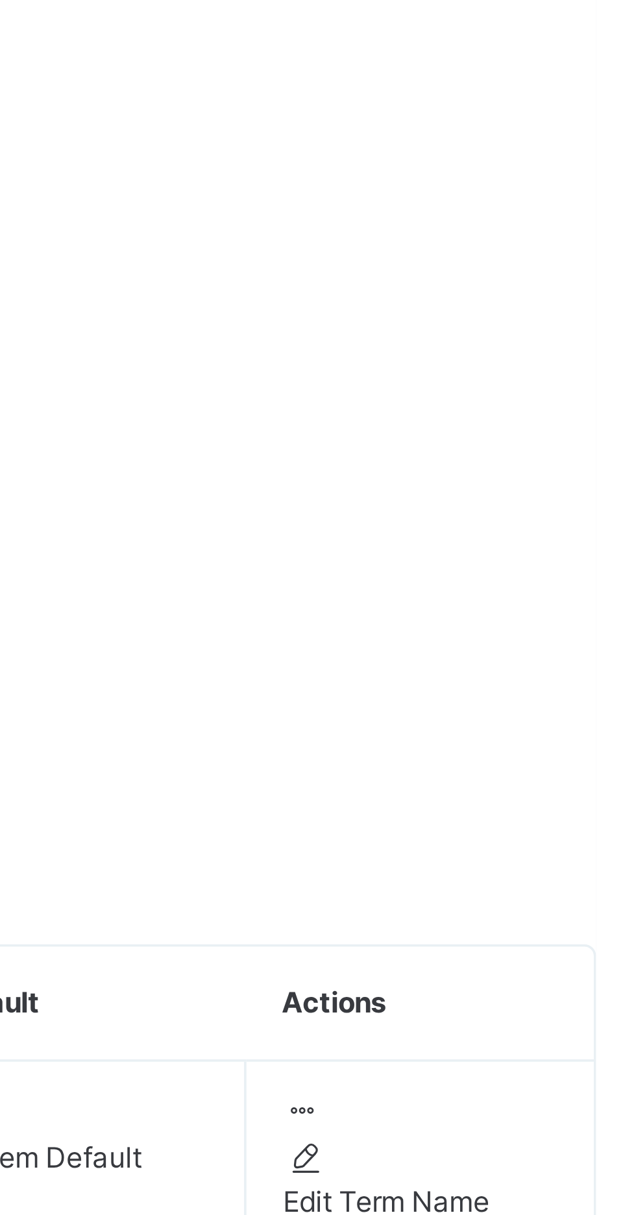
click at [355, 206] on span "Settings" at bounding box center [340, 201] width 30 height 10
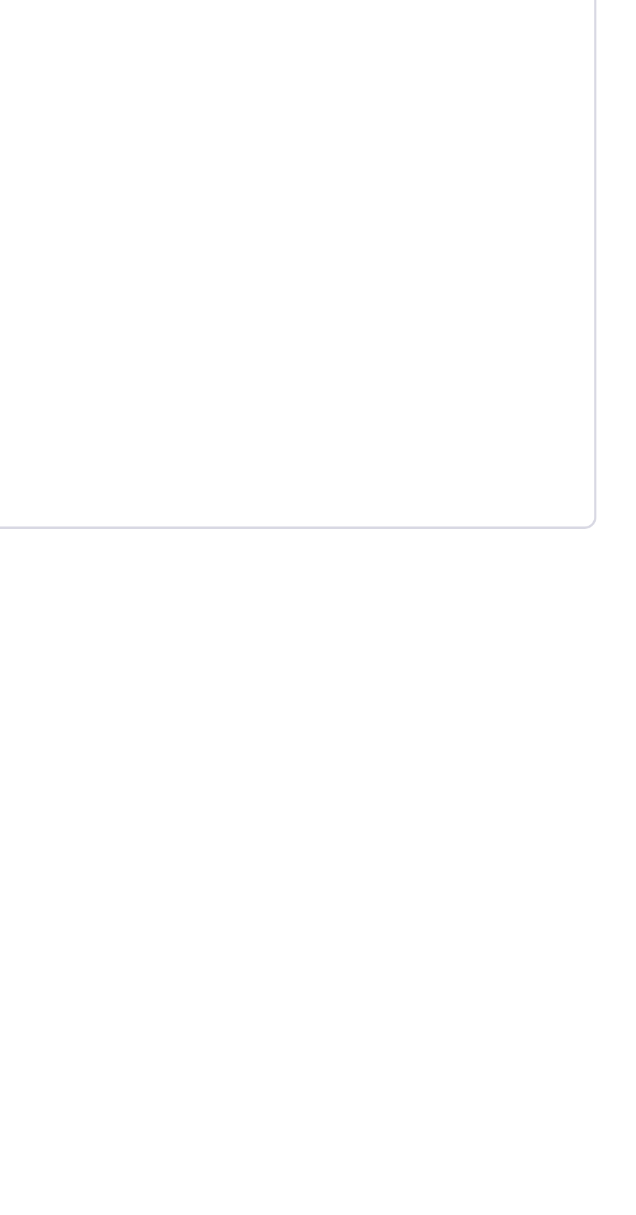
type input "**********"
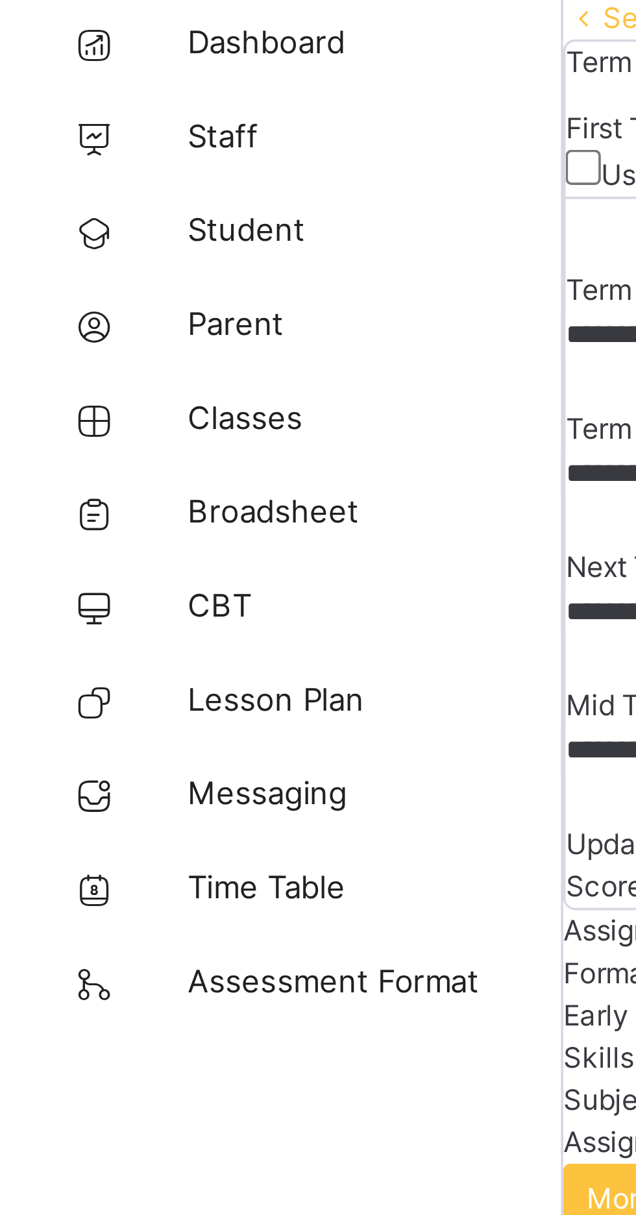
click at [77, 181] on span "Classes" at bounding box center [104, 181] width 104 height 13
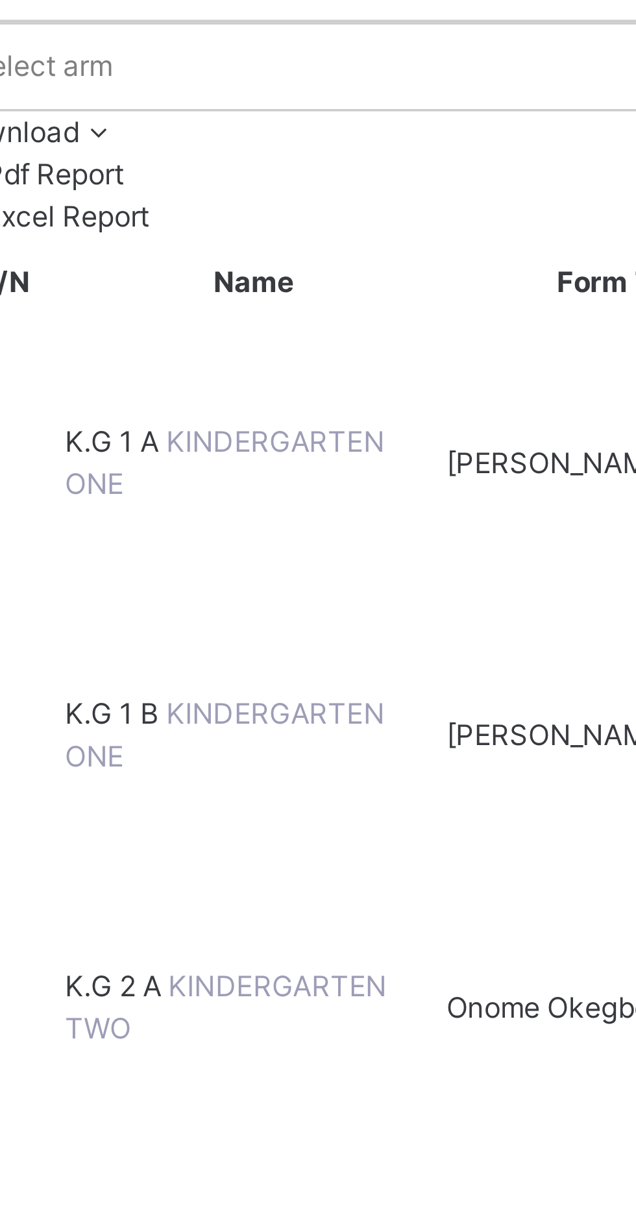
click at [217, 388] on span "K.G 2 A" at bounding box center [203, 393] width 29 height 10
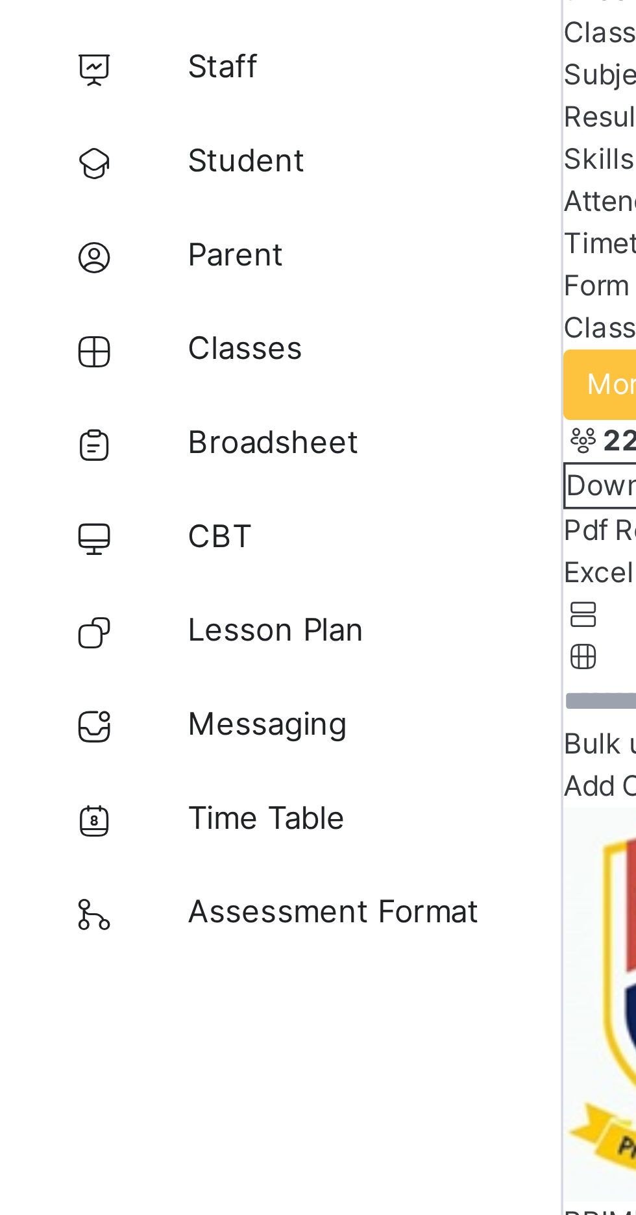
click at [75, 182] on span "Classes" at bounding box center [104, 181] width 104 height 13
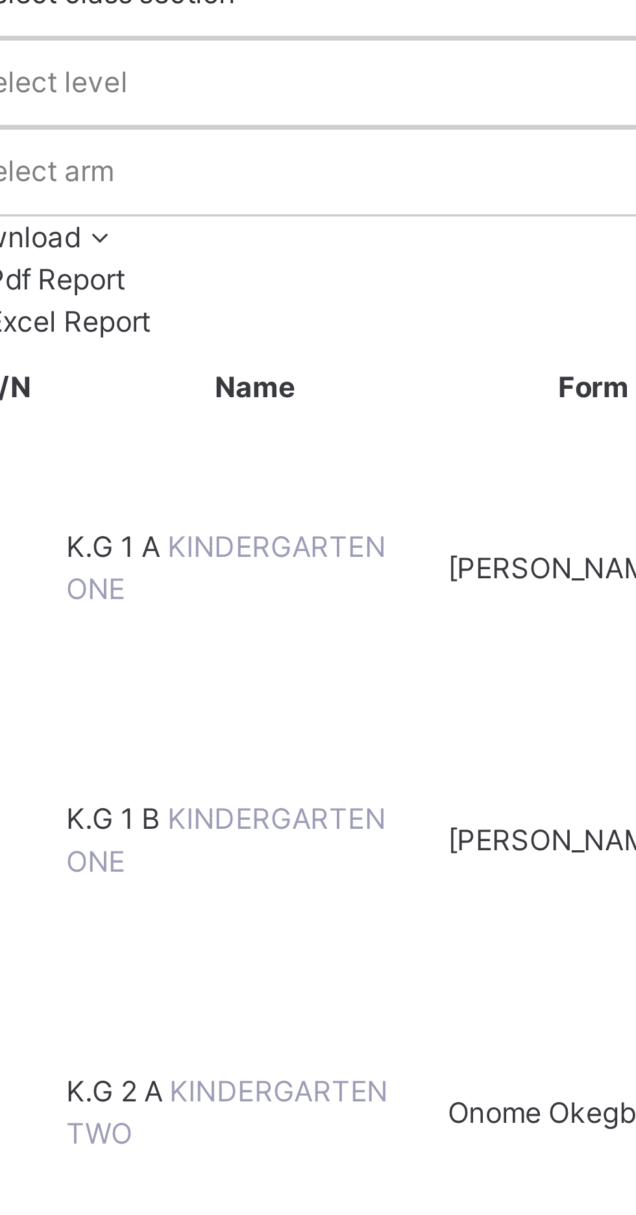
click at [217, 388] on span "K.G 2 A" at bounding box center [203, 393] width 29 height 10
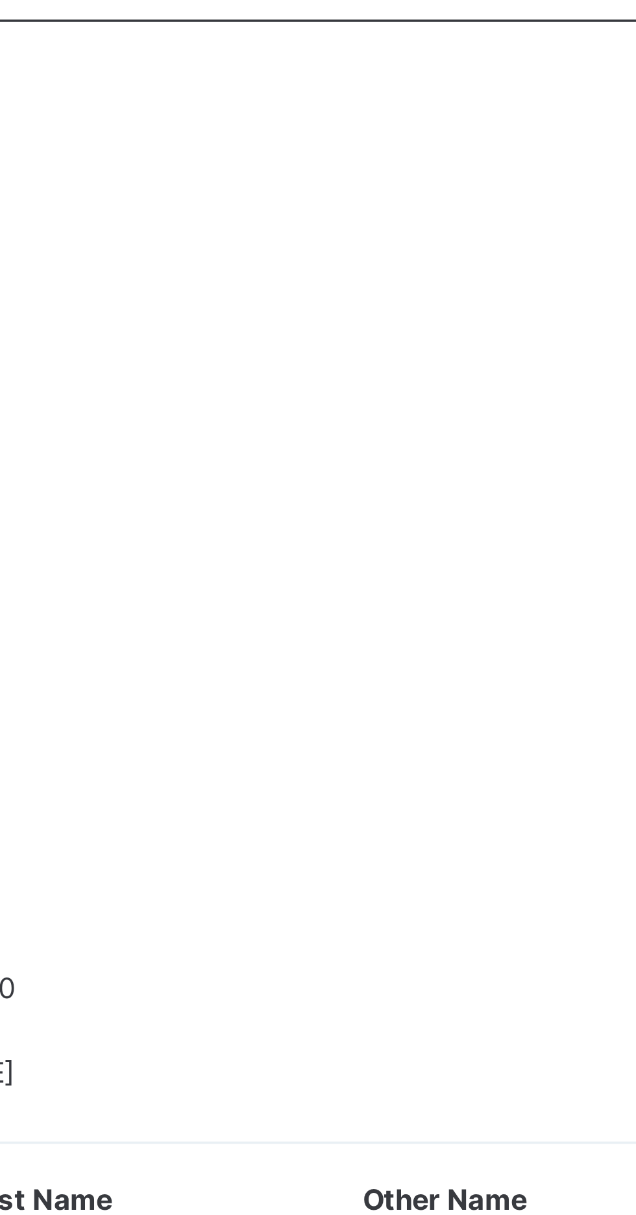
click at [219, 330] on span "Transfer students" at bounding box center [187, 326] width 63 height 10
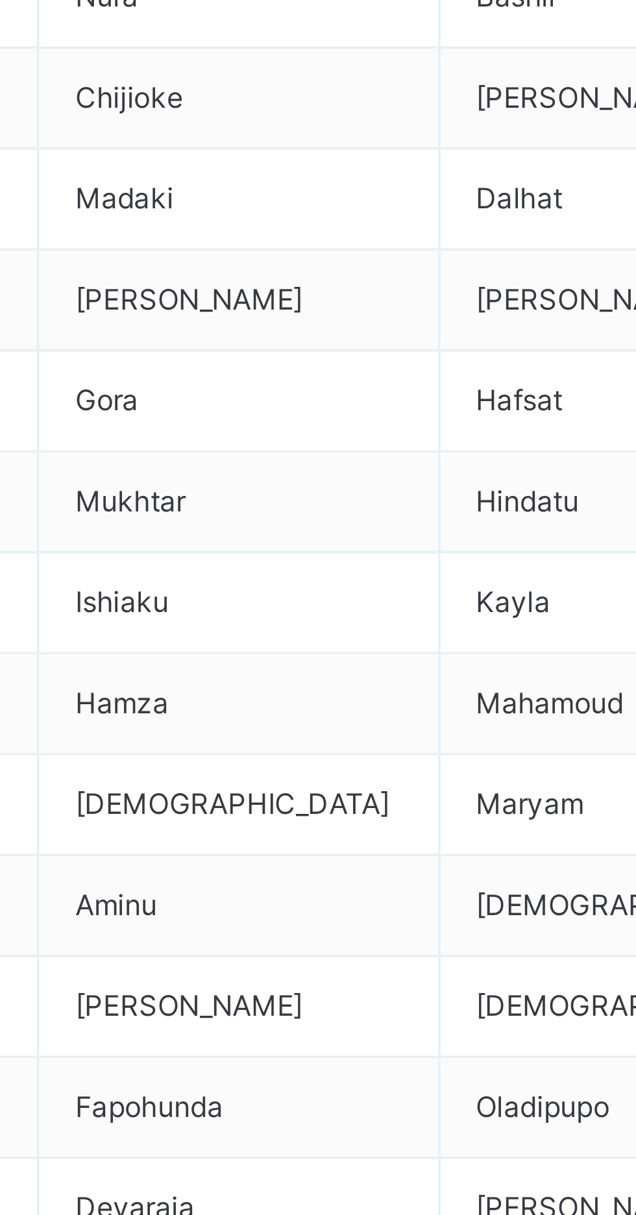
scroll to position [0, 8]
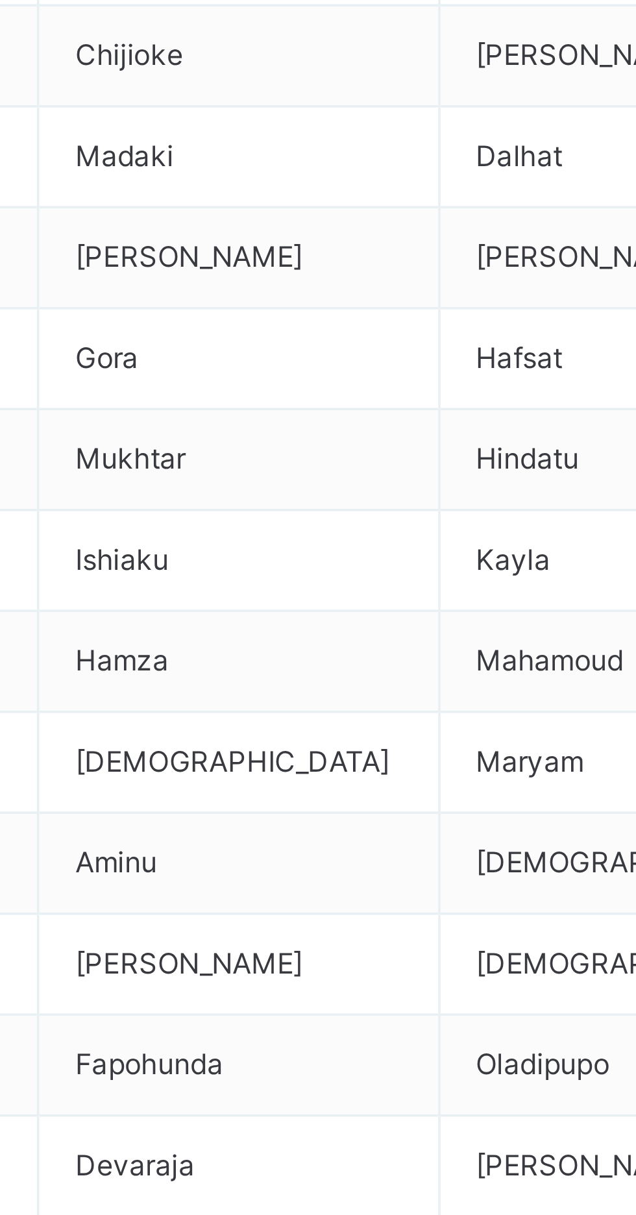
click at [81, 182] on span "Classes" at bounding box center [104, 181] width 104 height 13
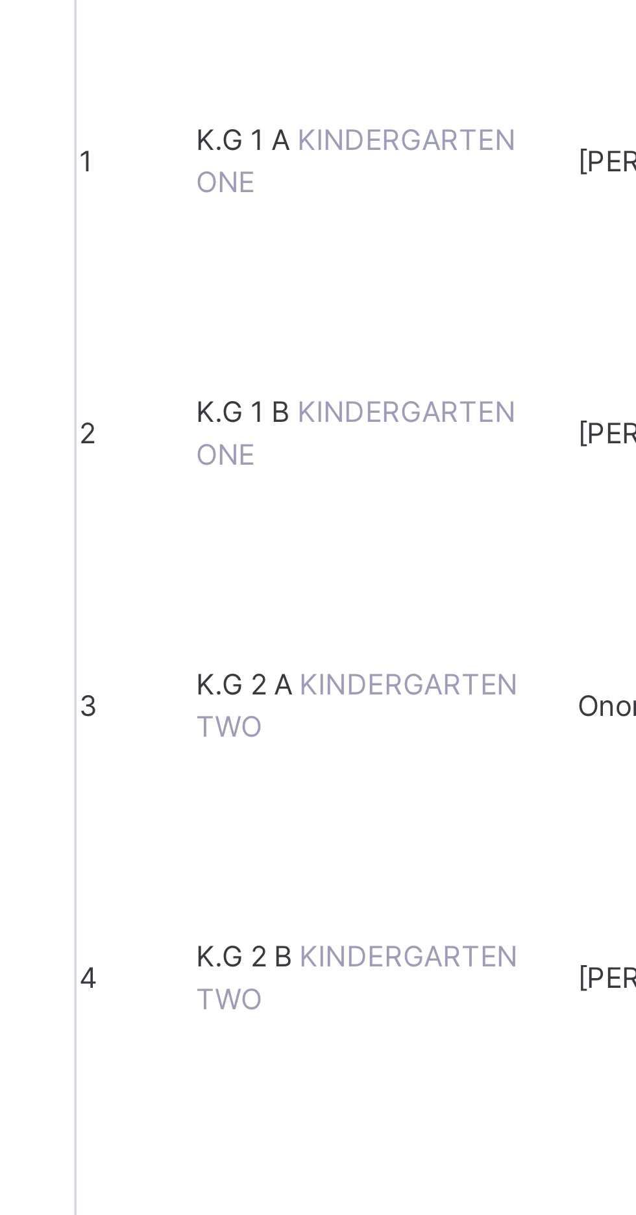
click at [217, 464] on span "K.G 2 B" at bounding box center [203, 469] width 29 height 10
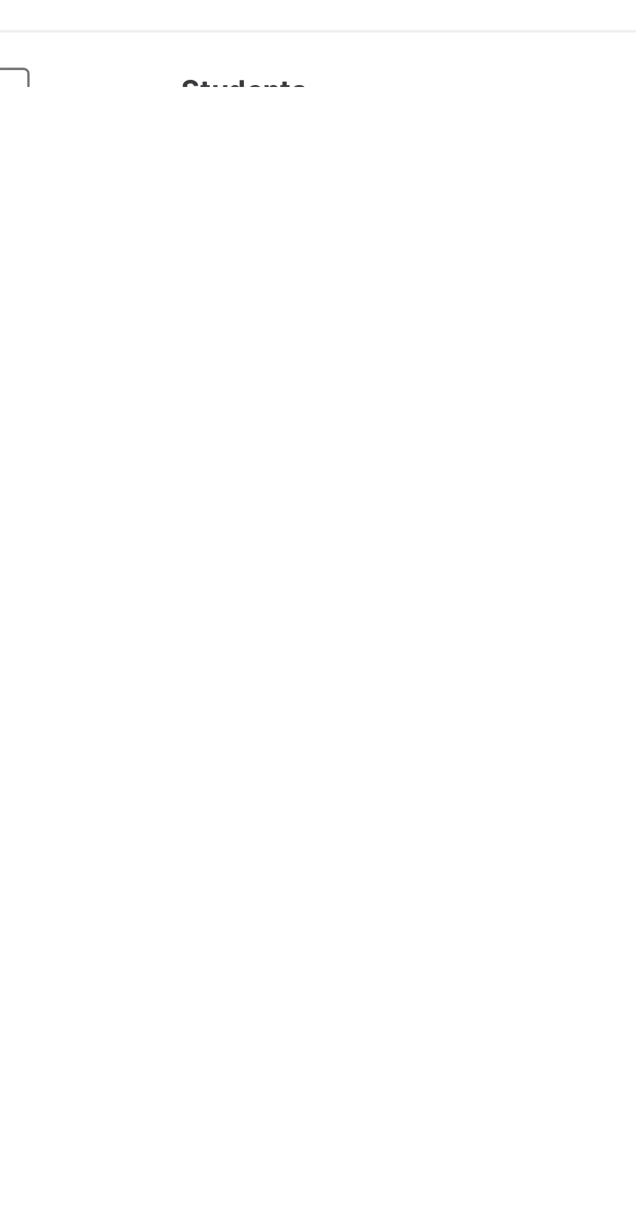
scroll to position [290, 0]
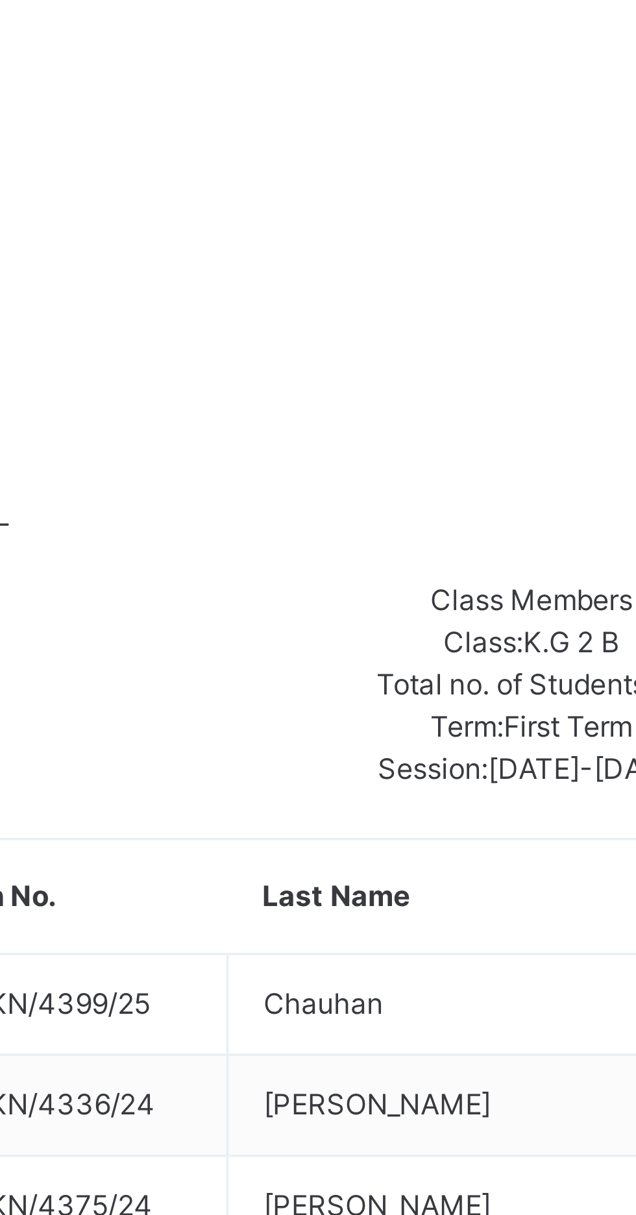
scroll to position [211, 0]
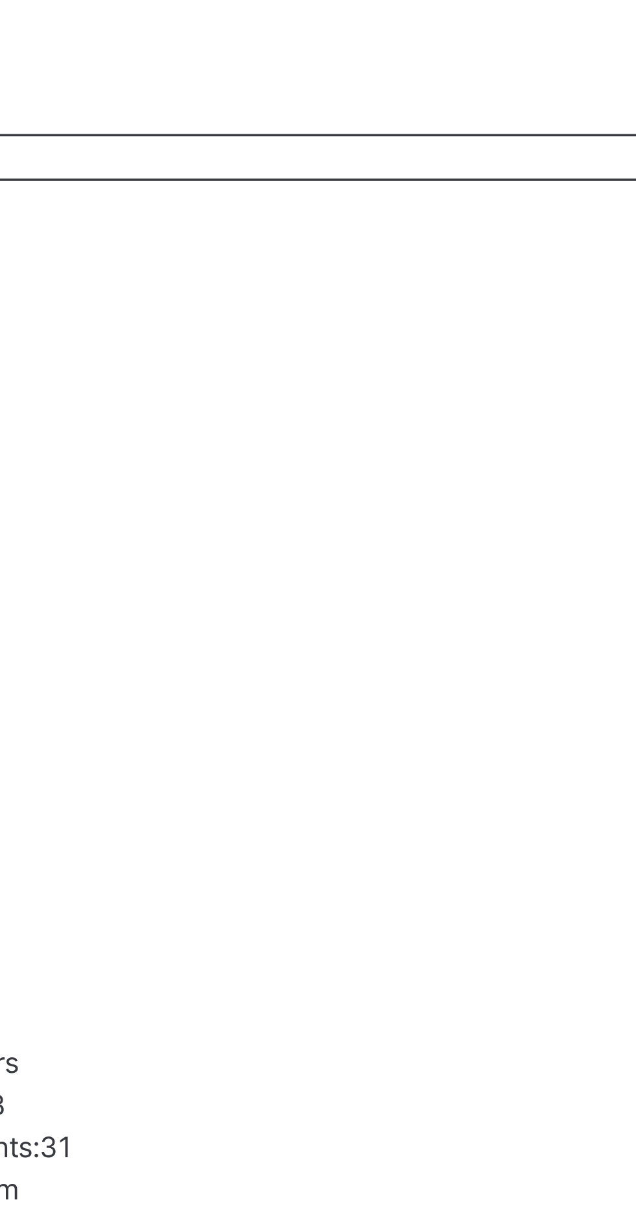
click at [219, 119] on span "Transfer students" at bounding box center [187, 115] width 63 height 10
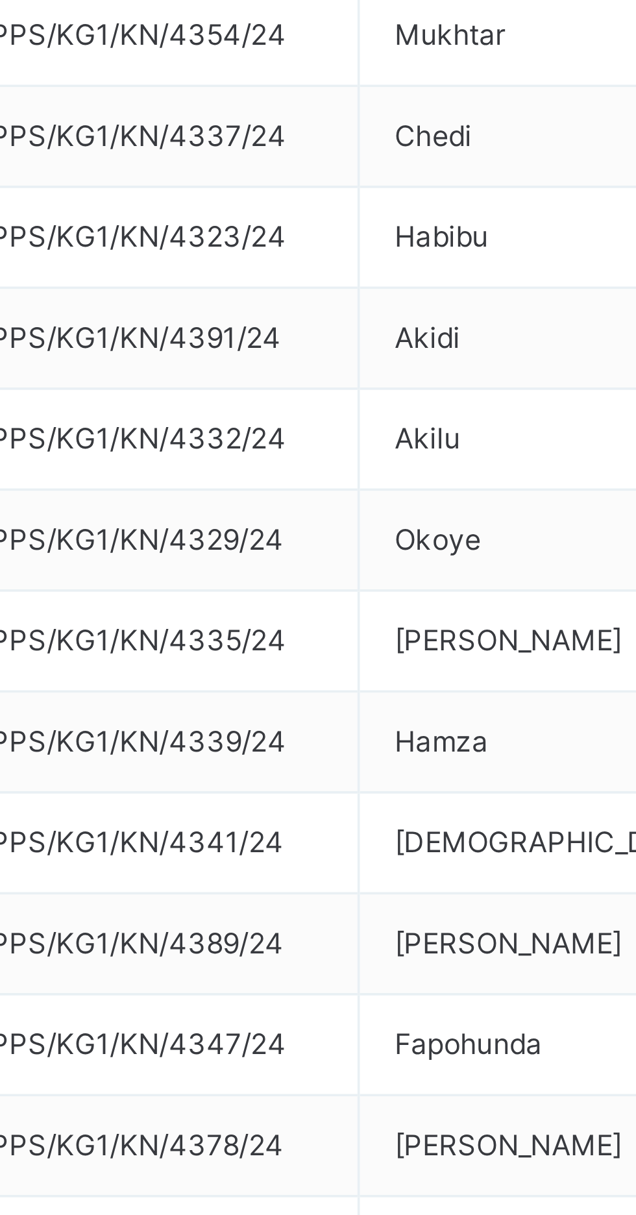
scroll to position [0, 0]
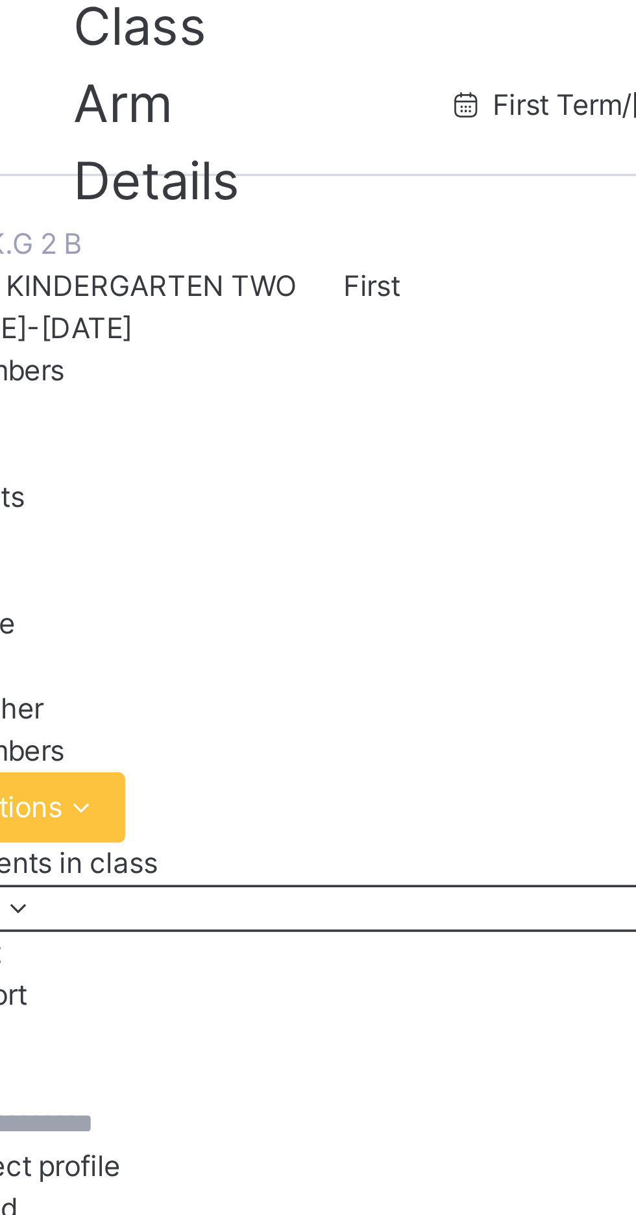
scroll to position [0, 0]
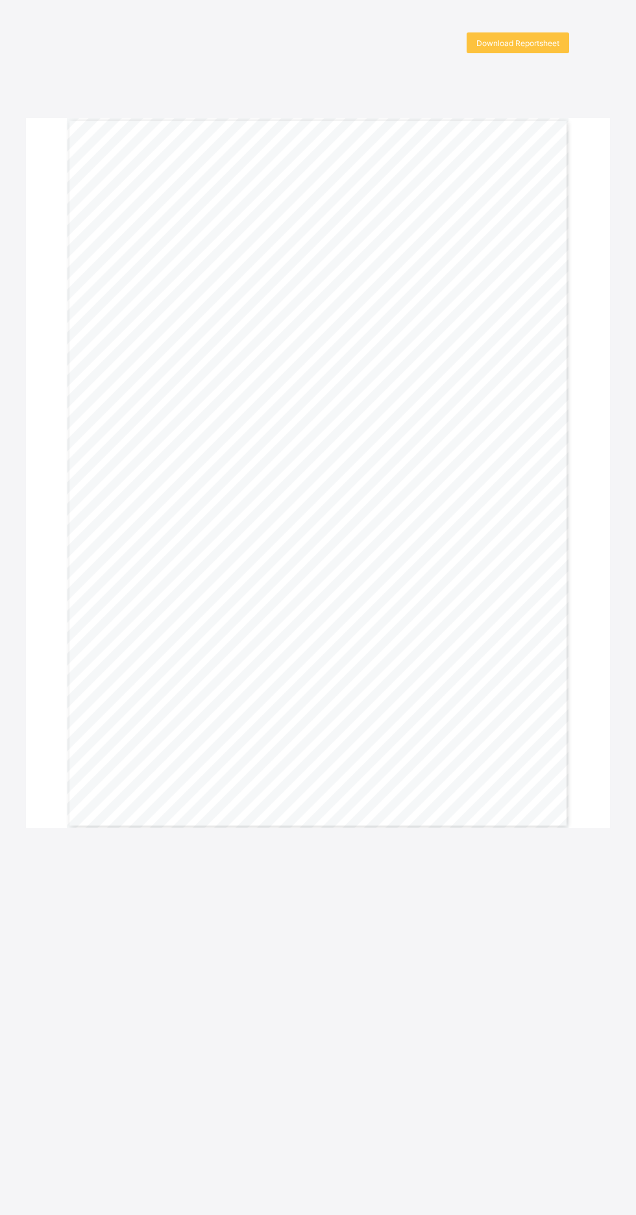
scroll to position [5, 0]
click at [545, 45] on div "Download Reportsheet" at bounding box center [518, 38] width 103 height 21
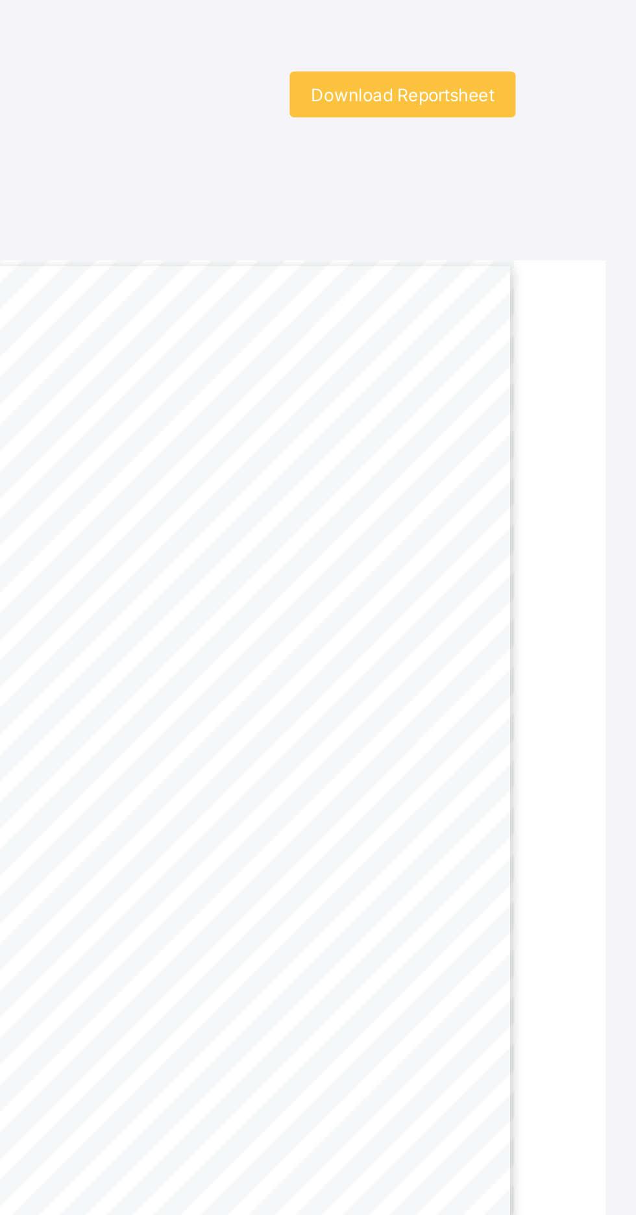
click at [496, 45] on span "Download Reportsheet" at bounding box center [518, 43] width 83 height 10
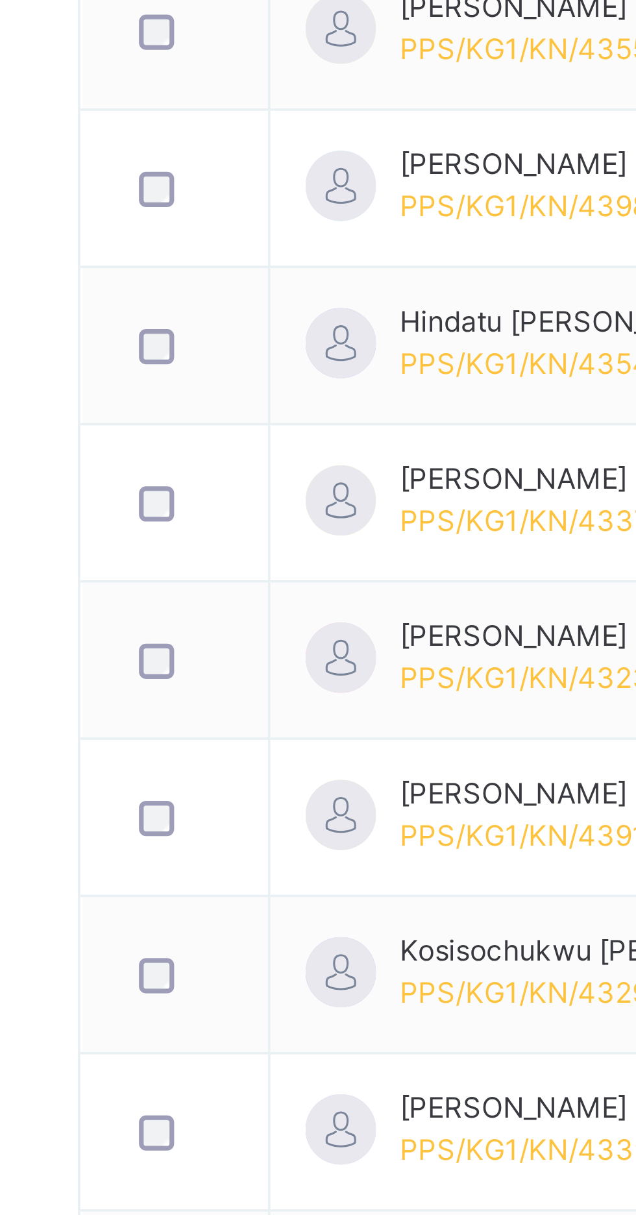
click at [306, 939] on span "Kamsiyochukwu Francis Akidi" at bounding box center [308, 941] width 81 height 12
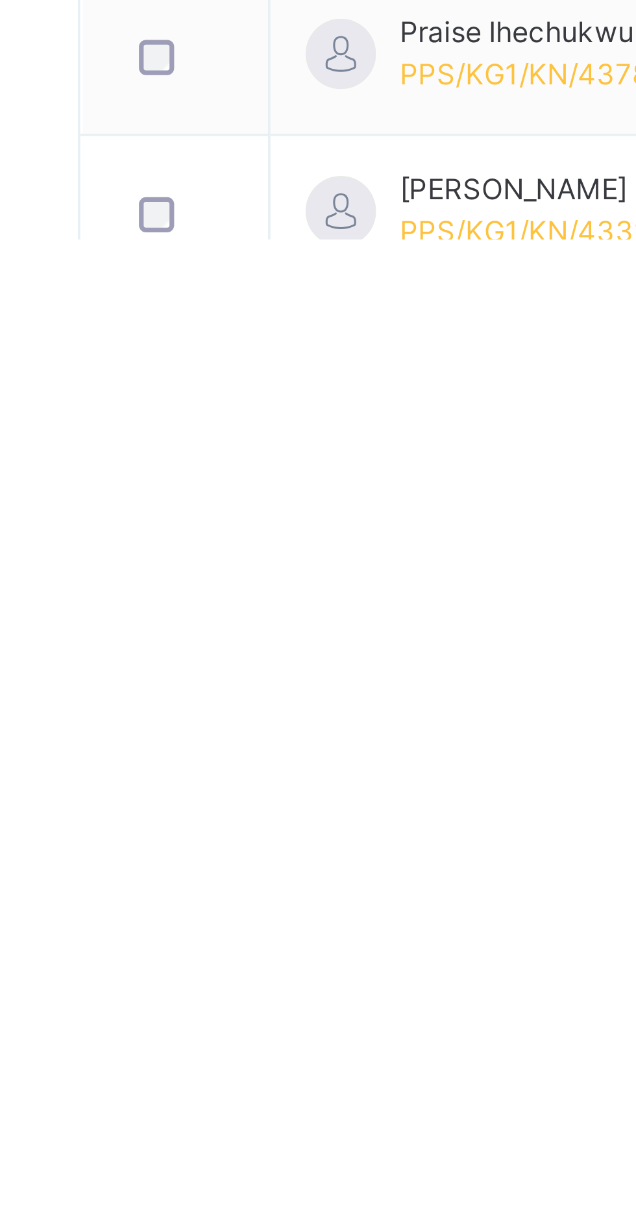
scroll to position [27, 0]
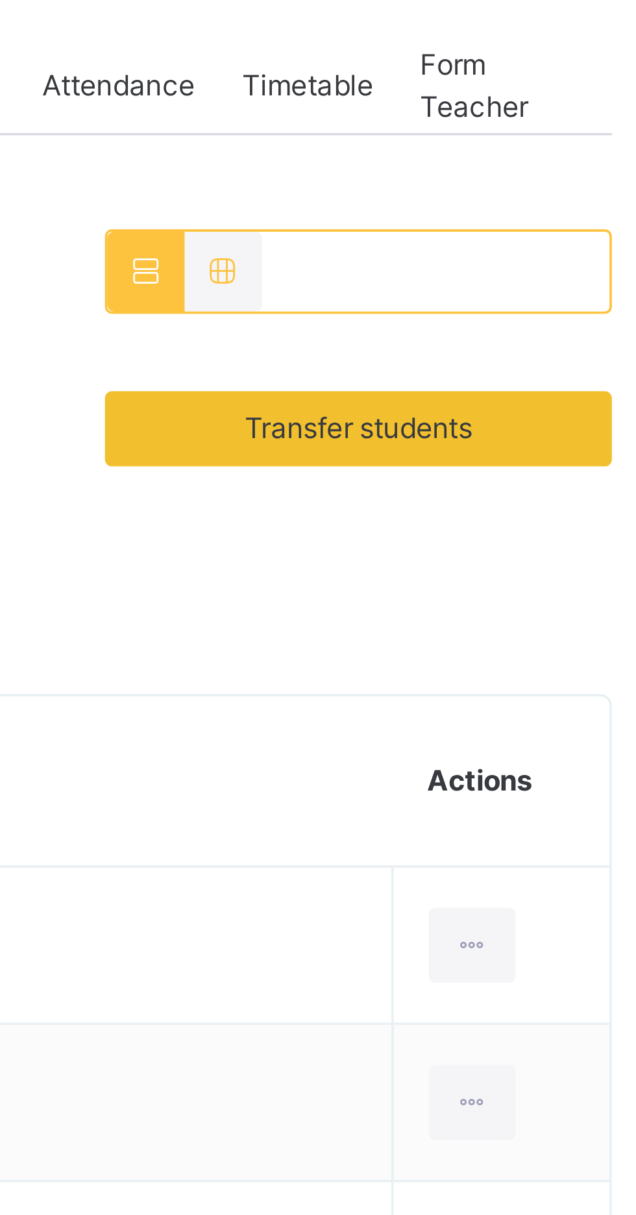
click at [580, 349] on div "Transfer students" at bounding box center [543, 342] width 140 height 21
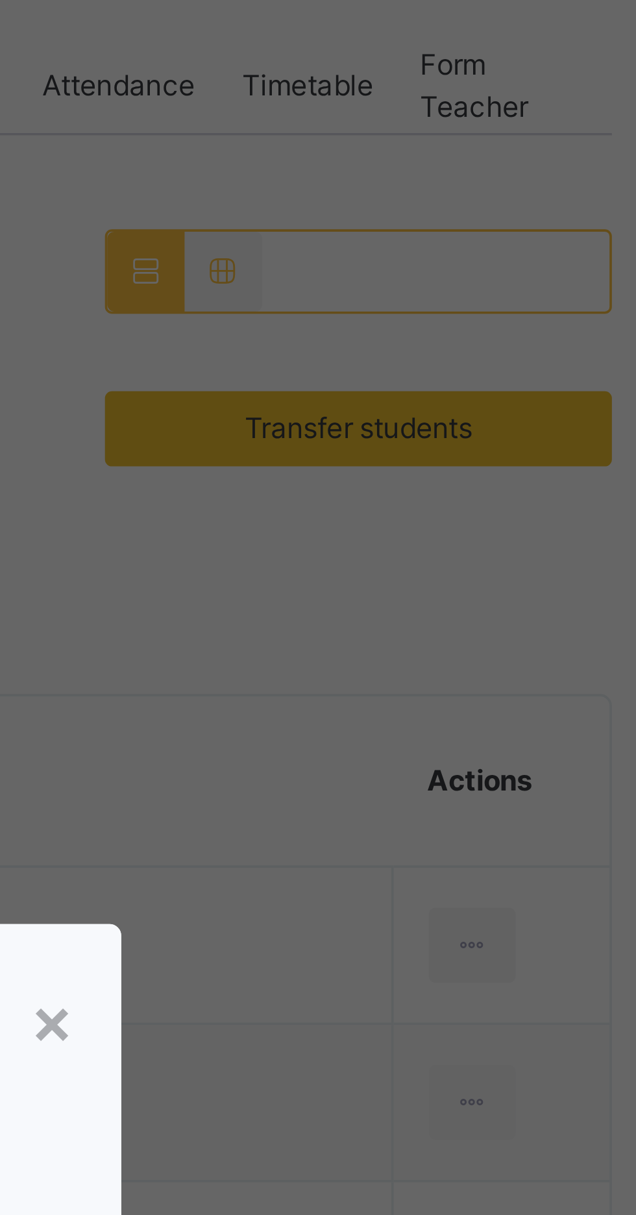
scroll to position [0, 0]
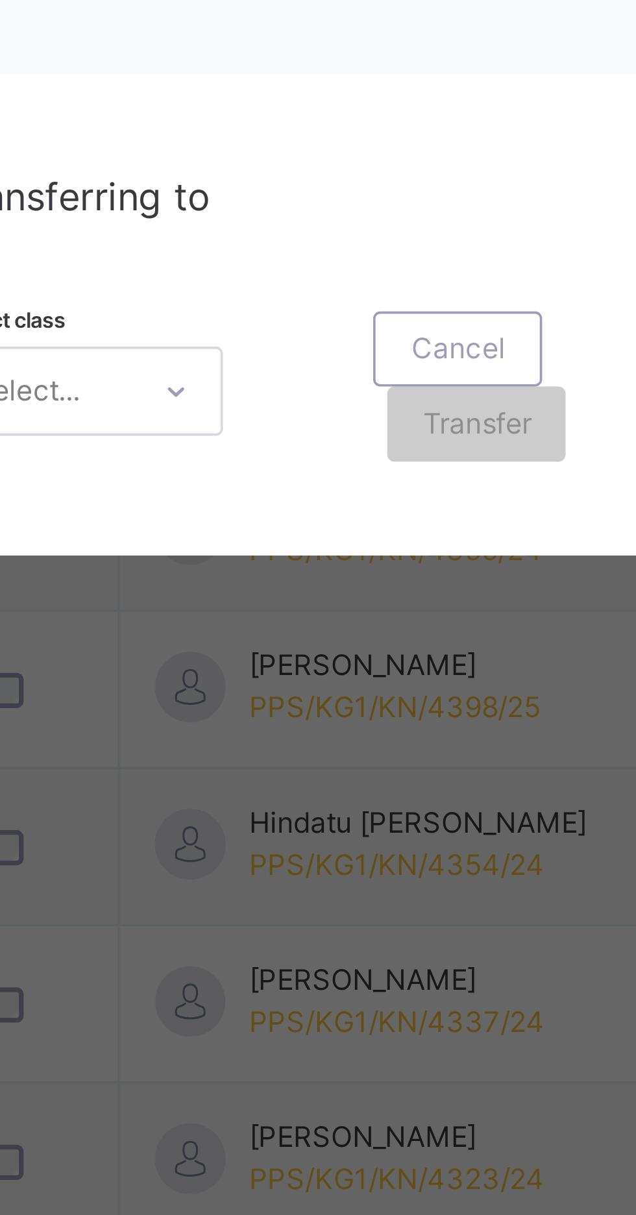
click at [258, 643] on span "Transferring to" at bounding box center [221, 636] width 73 height 13
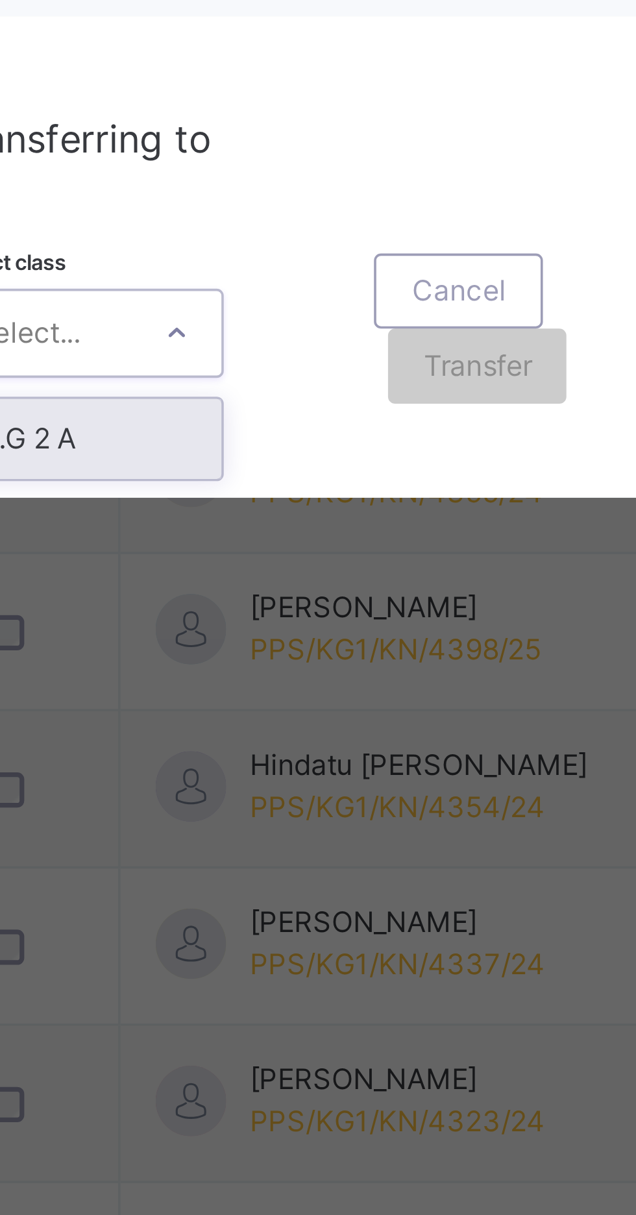
click at [304, 903] on div "× Transfer Student Sri Venuvasudev Sriram PPS/KG1/KN/4394/24 × Transferring to …" at bounding box center [318, 607] width 636 height 1215
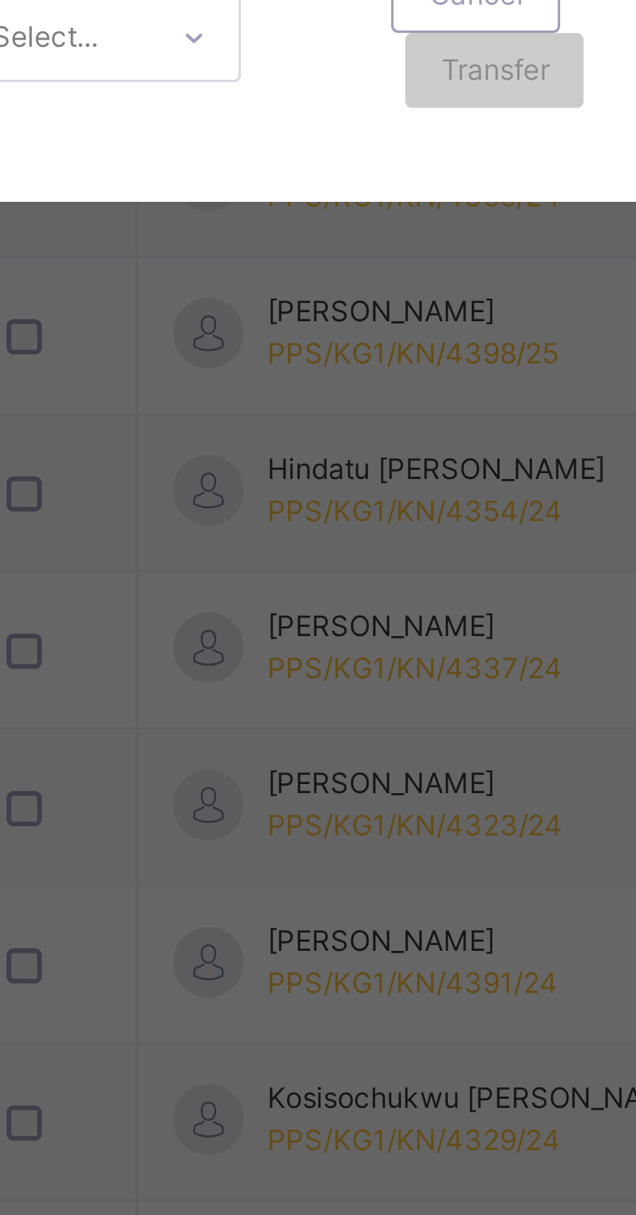
click at [298, 894] on div "× Transfer Student Sri Venuvasudev Sriram PPS/KG1/KN/4394/24 × Transferring to …" at bounding box center [318, 607] width 636 height 1215
click at [259, 701] on div at bounding box center [248, 690] width 22 height 21
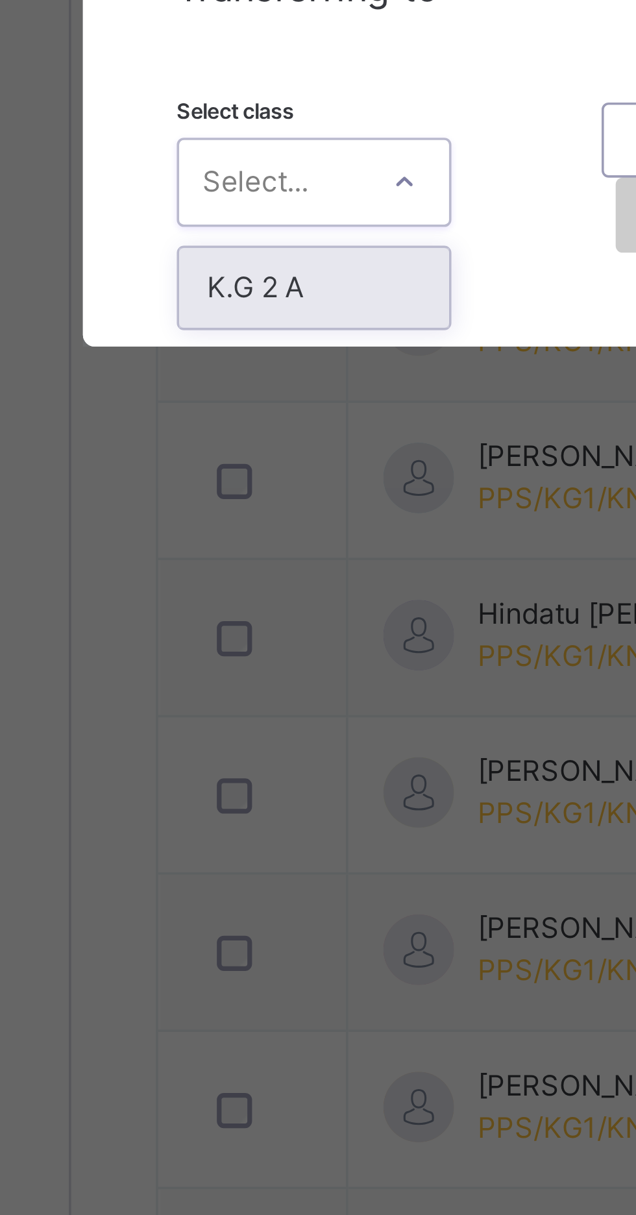
click at [260, 731] on div "K.G 2 A" at bounding box center [223, 720] width 75 height 22
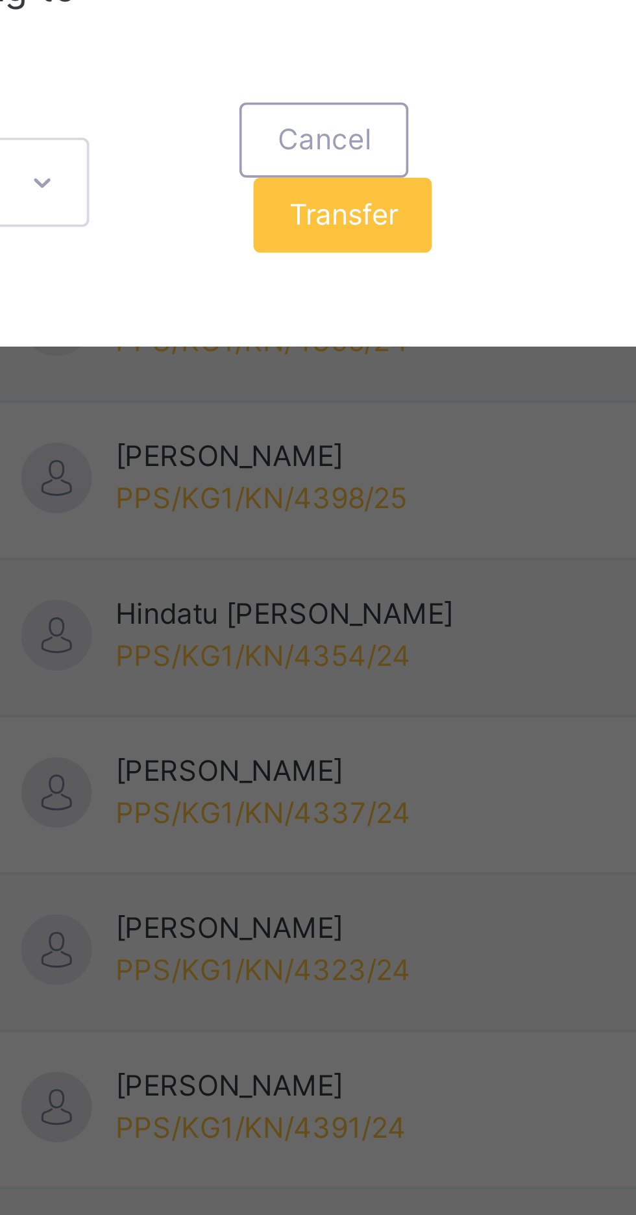
click at [356, 710] on div "Transfer" at bounding box center [330, 700] width 49 height 21
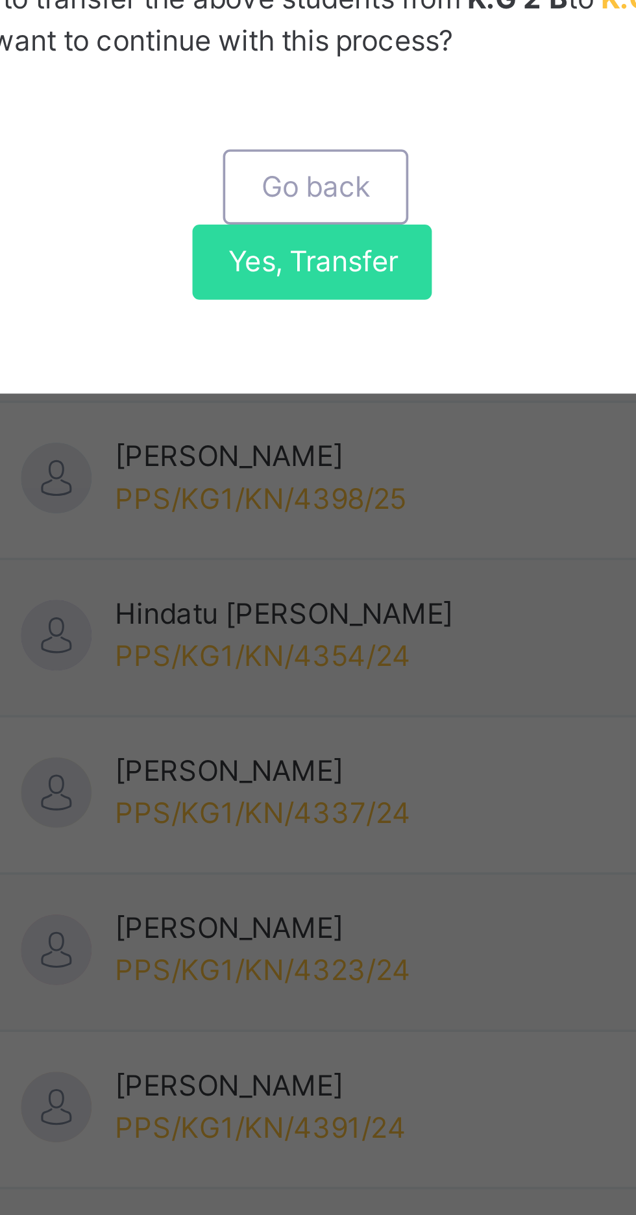
click at [346, 719] on span "Yes, Transfer" at bounding box center [322, 713] width 47 height 12
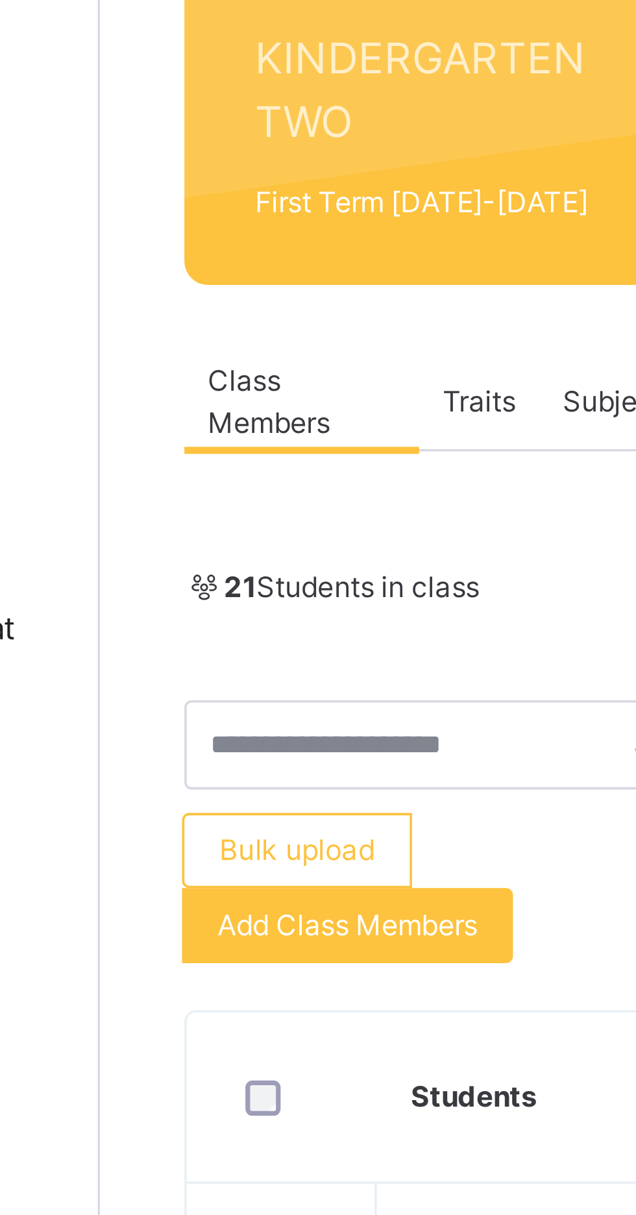
click at [197, 90] on link "Back" at bounding box center [199, 90] width 19 height 10
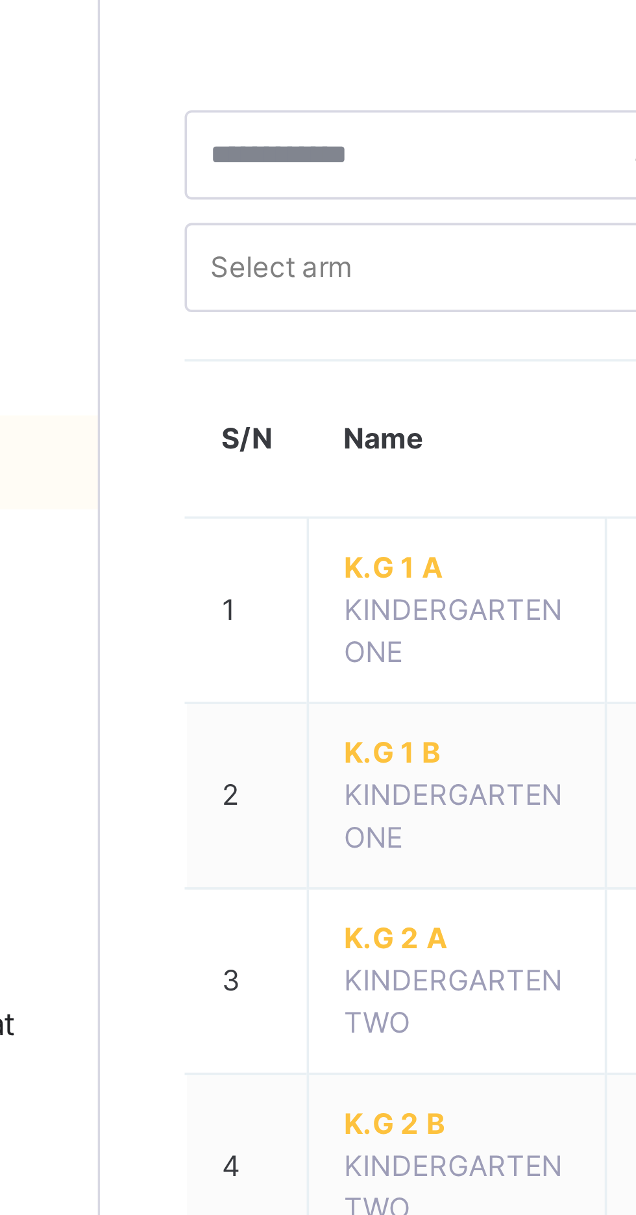
click at [250, 313] on span "K.G 2 A" at bounding box center [254, 314] width 62 height 12
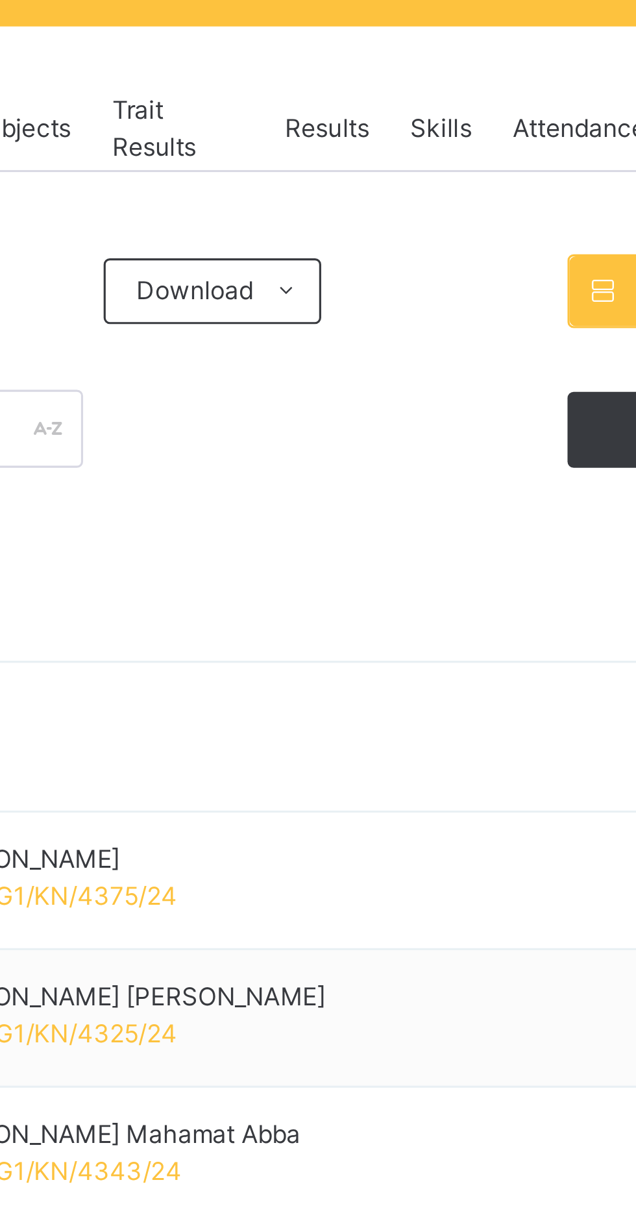
scroll to position [27, 0]
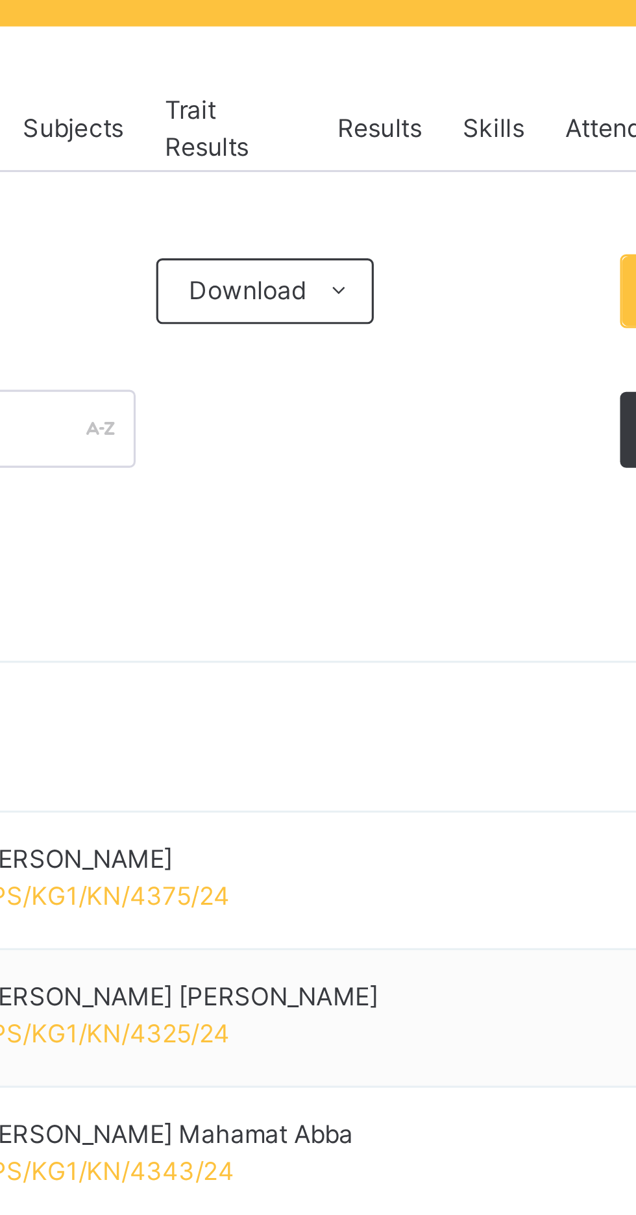
click at [410, 436] on th "Students" at bounding box center [392, 440] width 320 height 47
